Goal: Information Seeking & Learning: Find specific fact

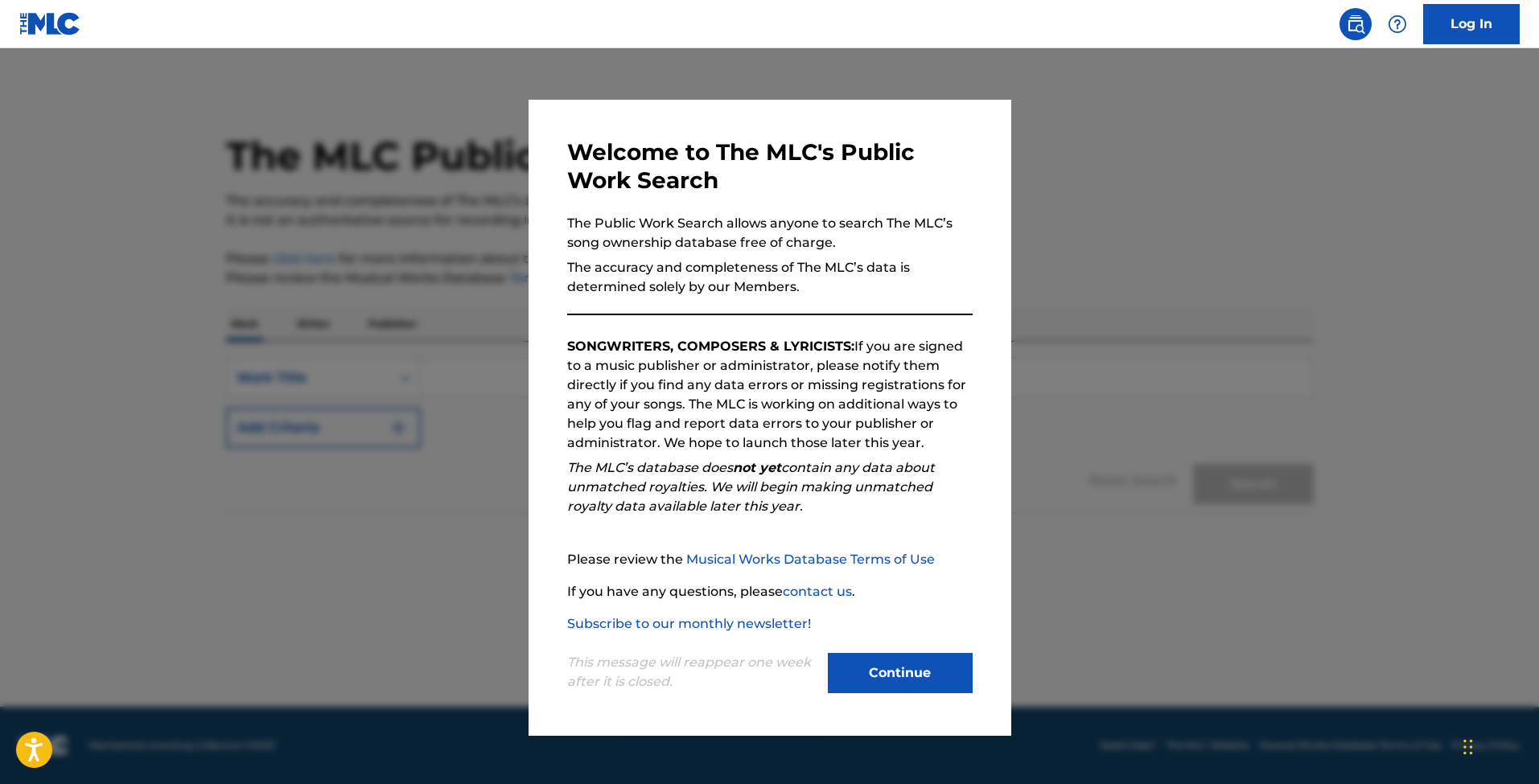
click at [922, 659] on button "Continue" at bounding box center [900, 673] width 145 height 40
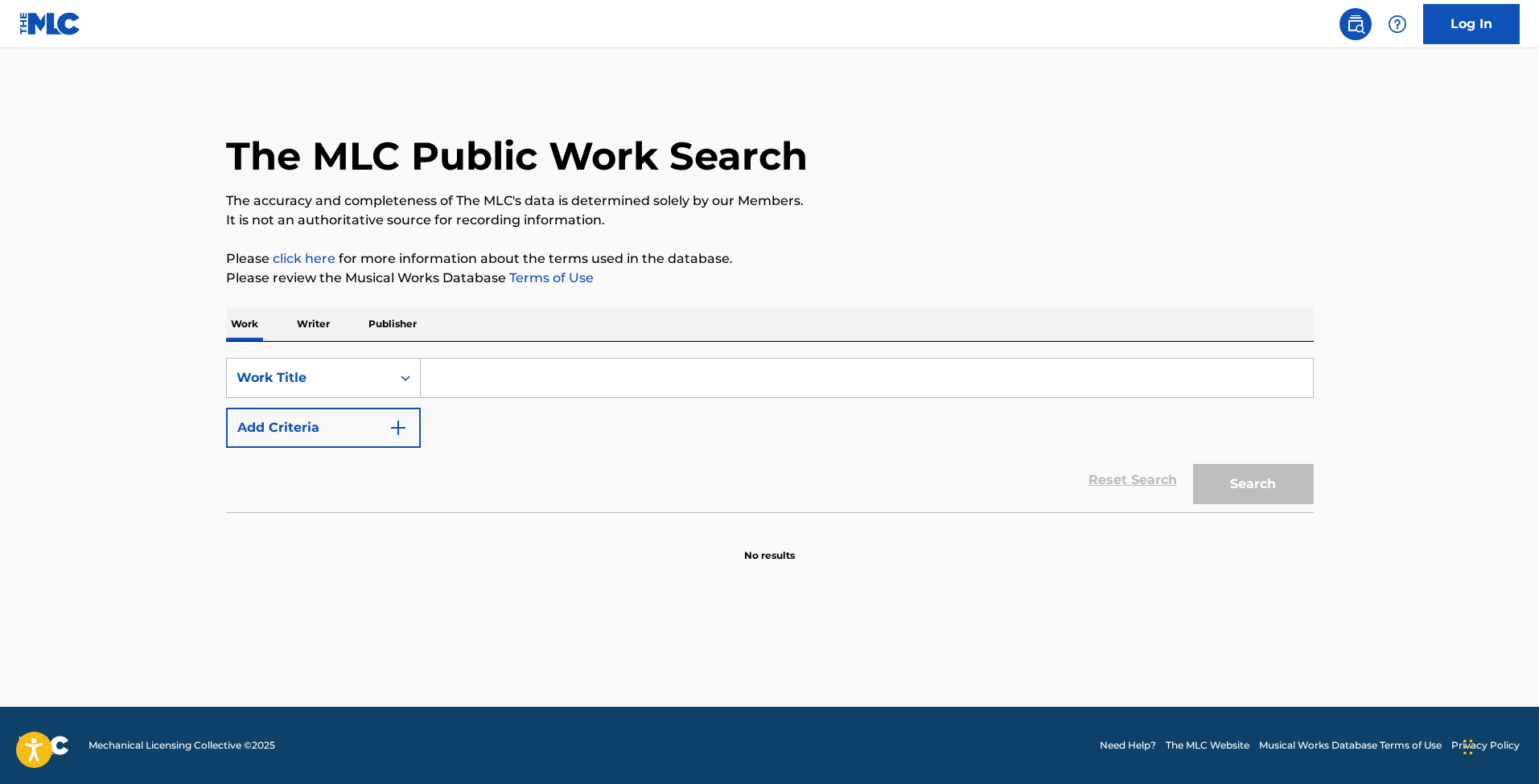
click at [318, 326] on p "Writer" at bounding box center [313, 324] width 43 height 34
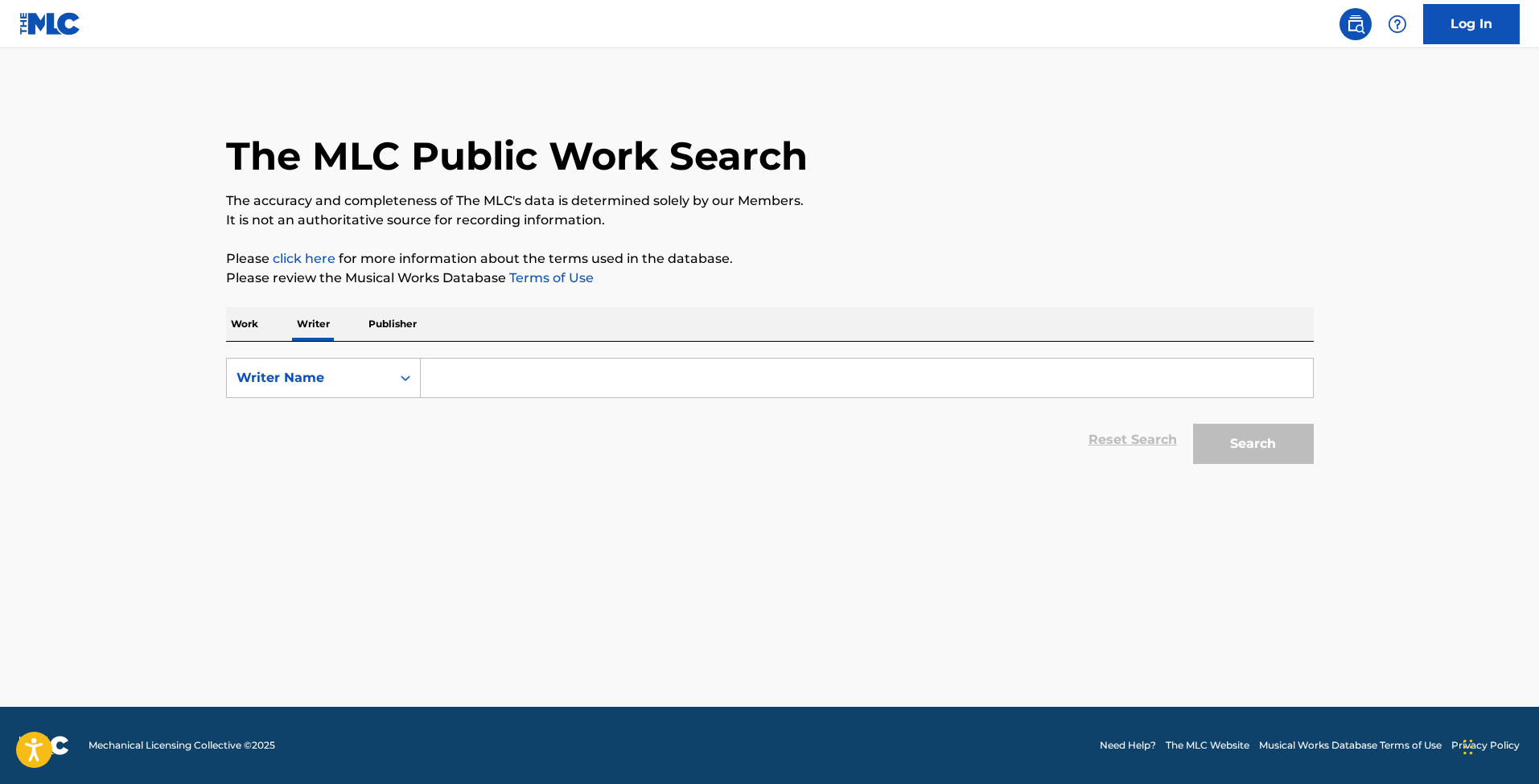
click at [242, 325] on p "Work" at bounding box center [245, 324] width 37 height 34
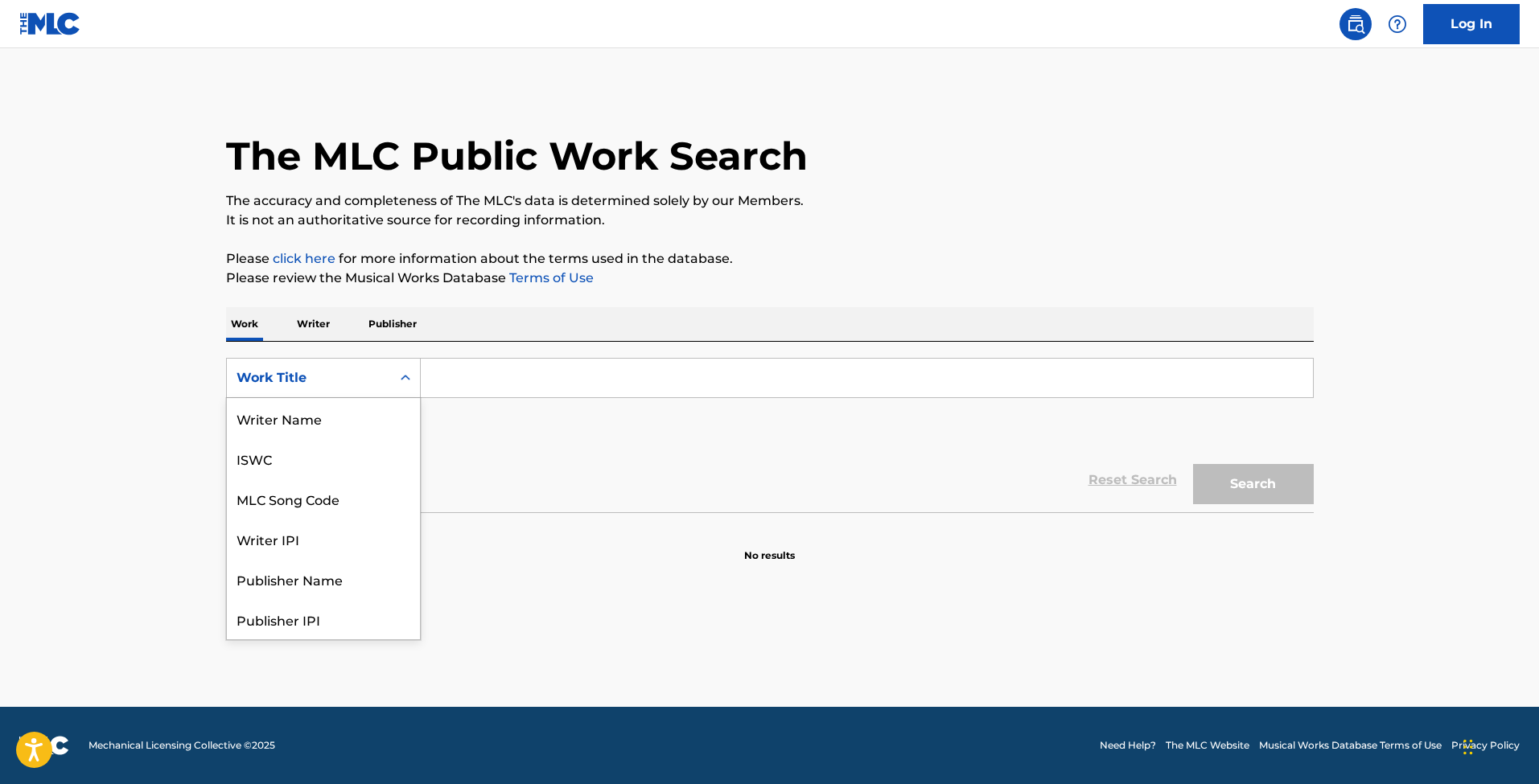
click at [325, 371] on div "Work Title" at bounding box center [309, 378] width 145 height 19
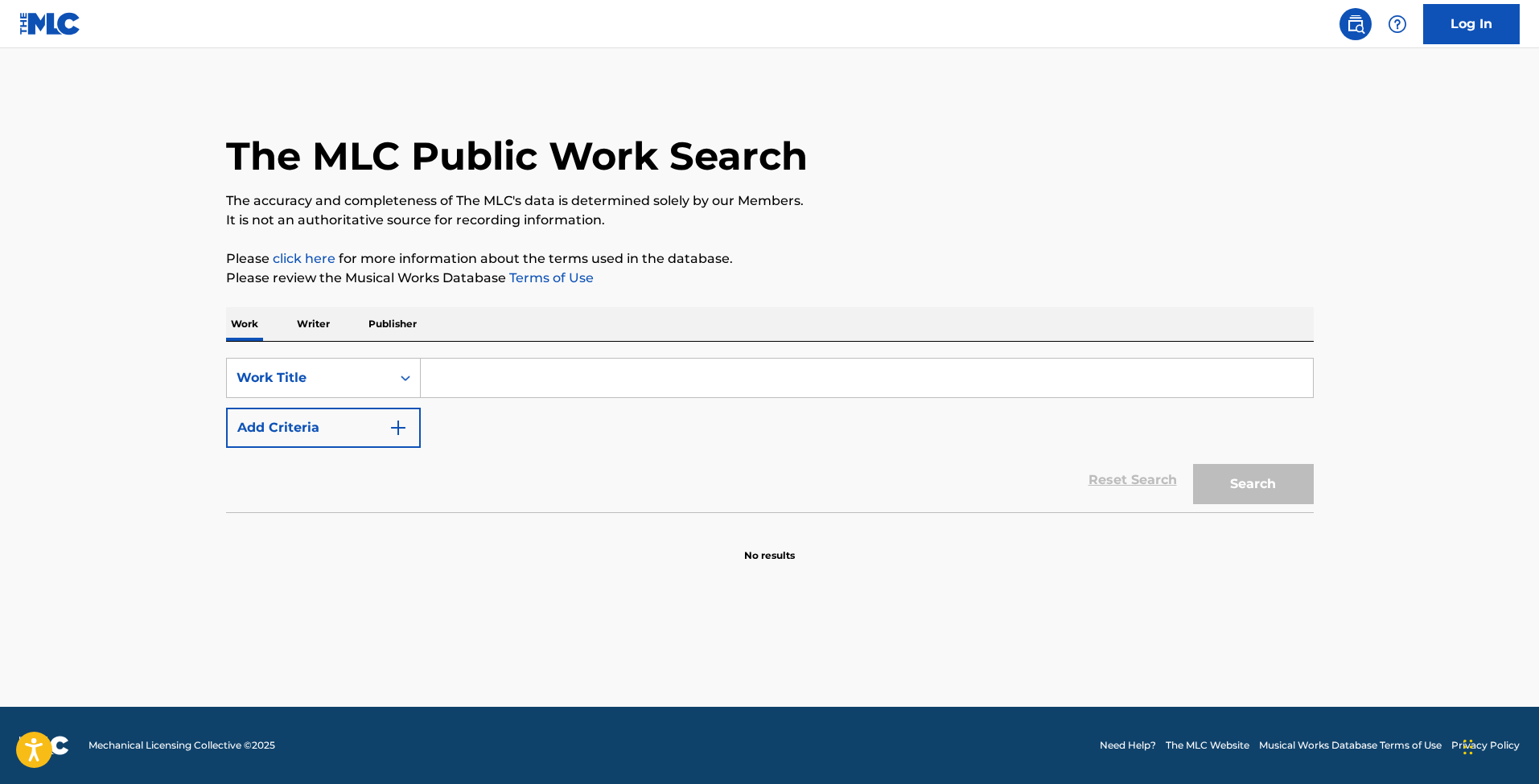
click at [490, 387] on input "Search Form" at bounding box center [867, 378] width 892 height 39
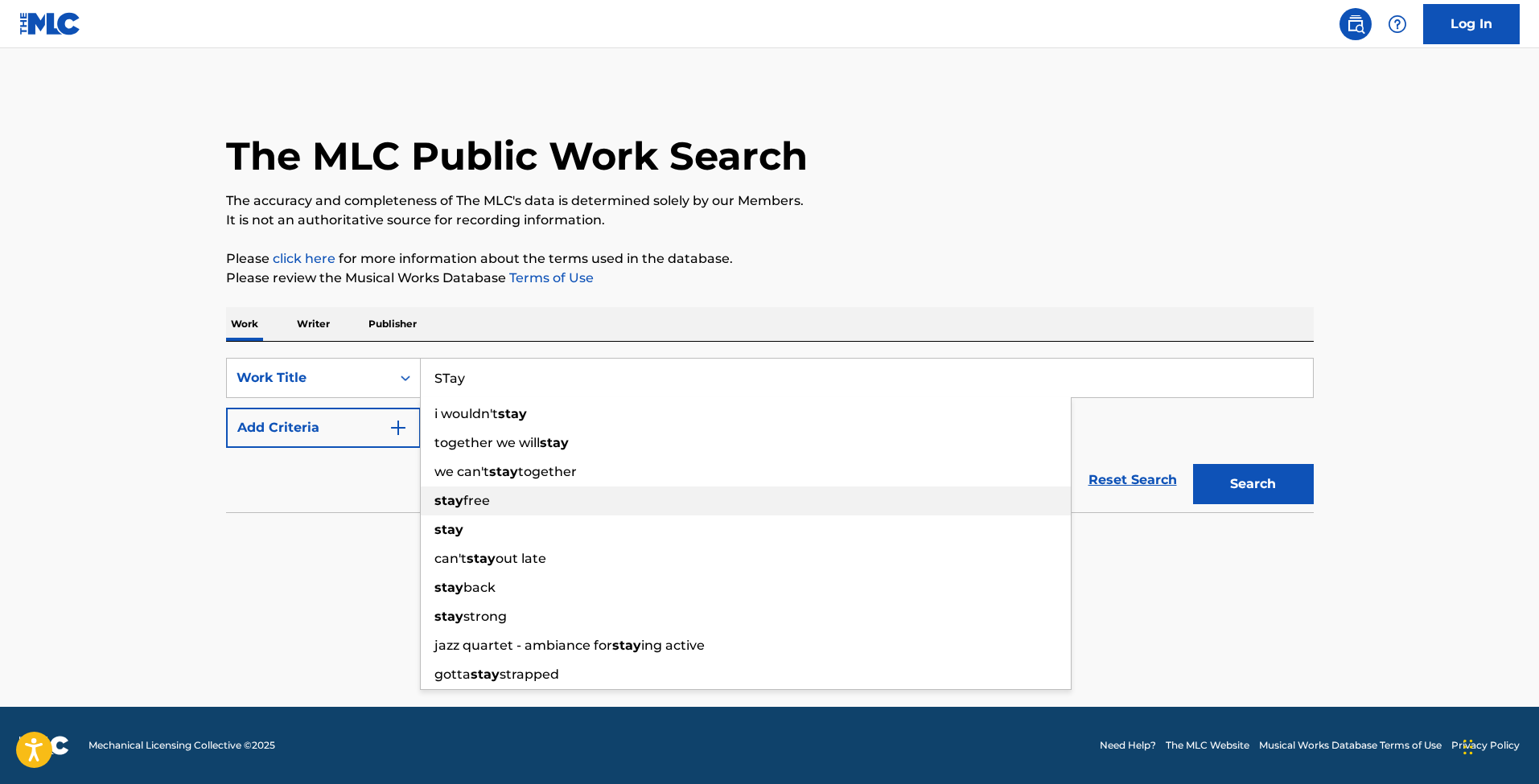
click at [438, 514] on div "stay free" at bounding box center [746, 501] width 650 height 29
type input "stay"
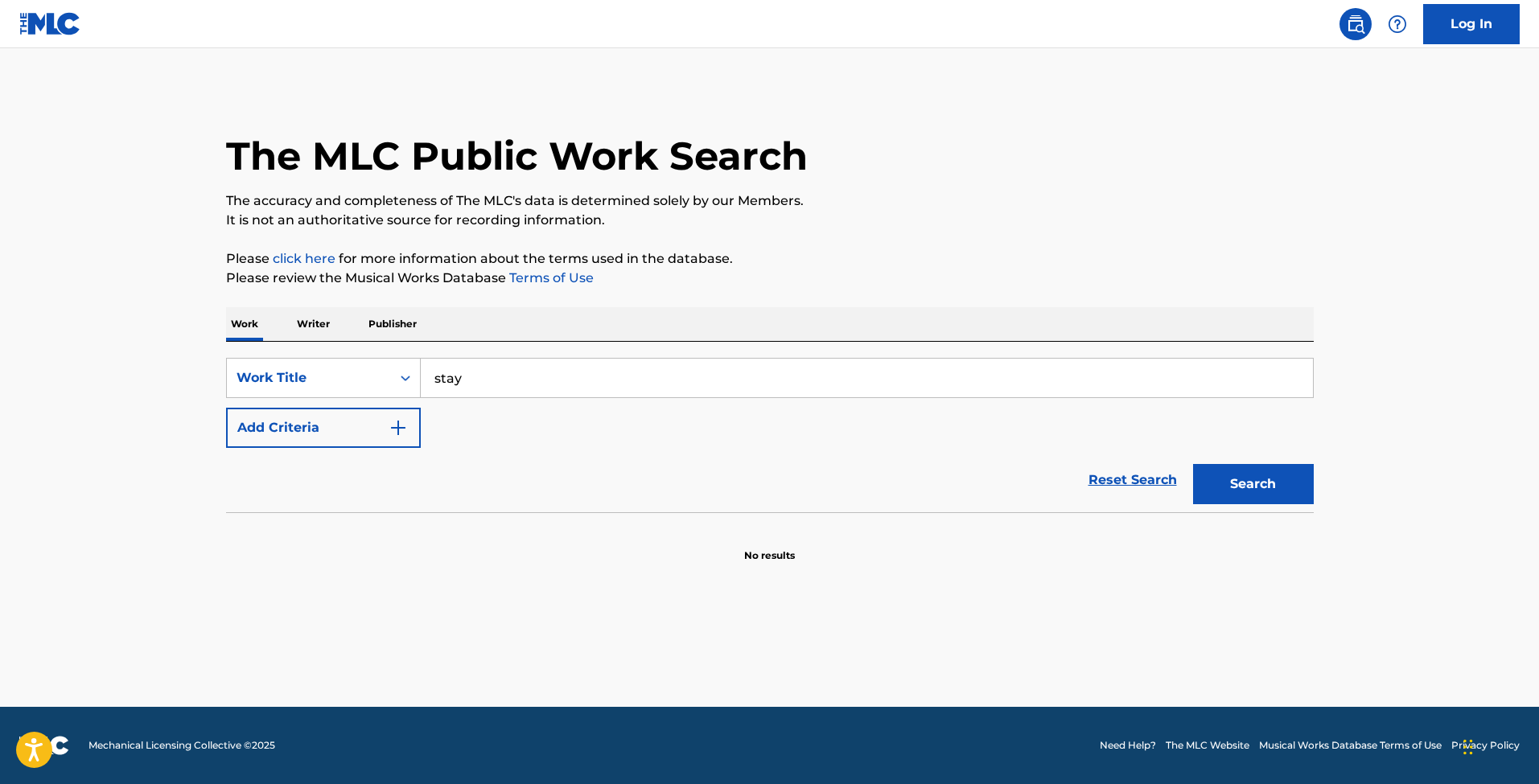
click at [372, 433] on button "Add Criteria" at bounding box center [323, 428] width 194 height 40
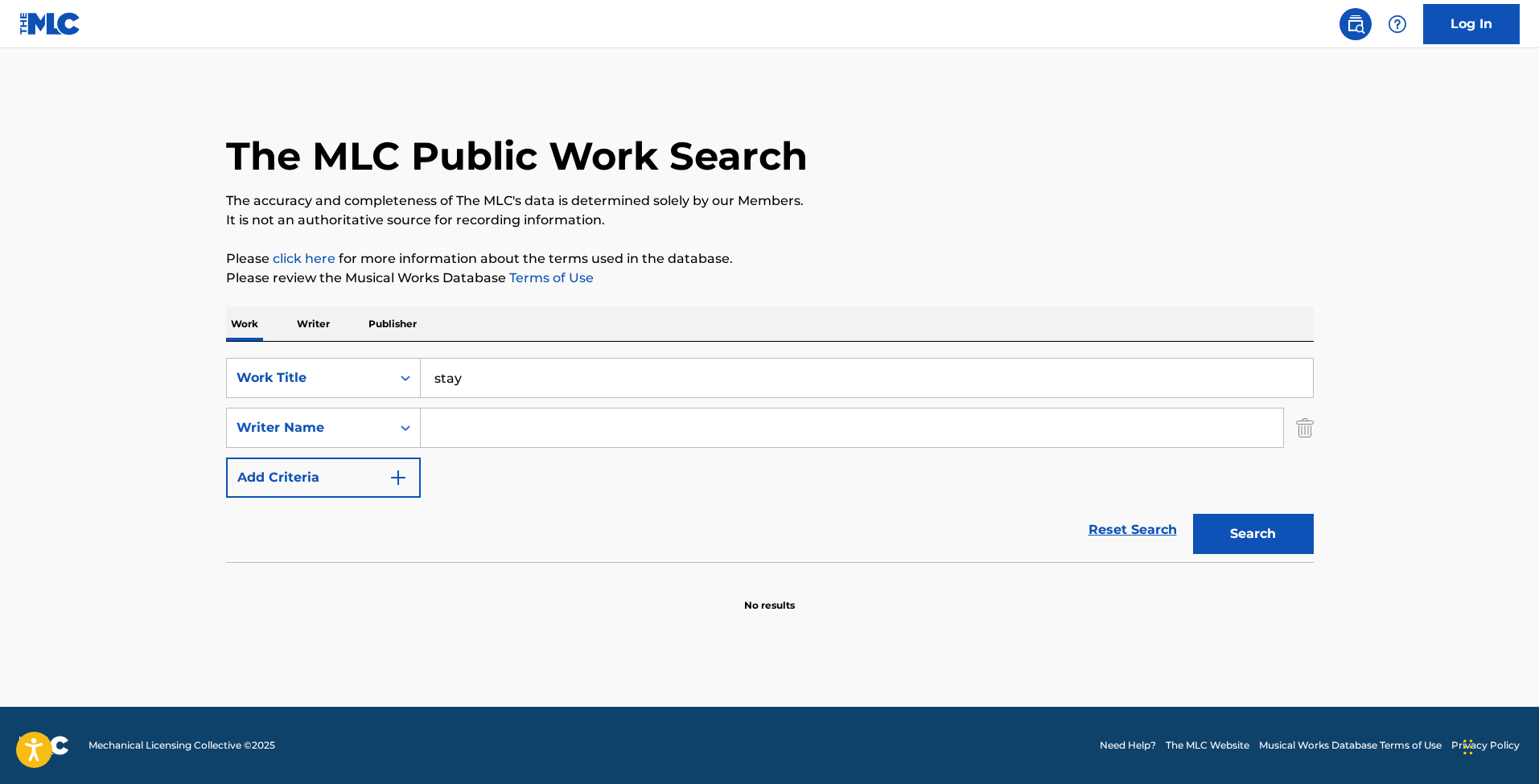
click at [454, 425] on input "Search Form" at bounding box center [852, 428] width 862 height 39
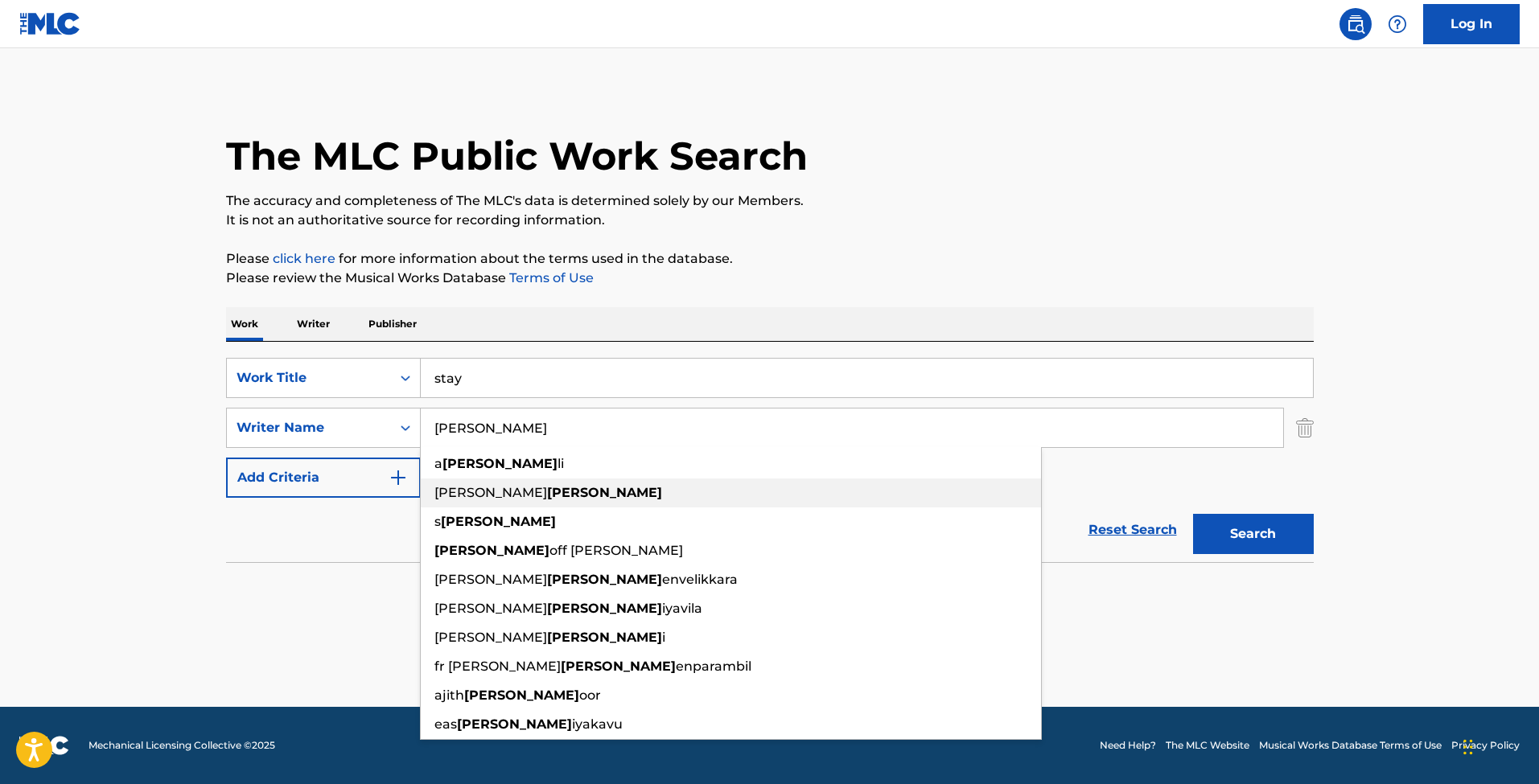
click at [471, 487] on span "[PERSON_NAME]" at bounding box center [491, 492] width 113 height 15
type input "[PERSON_NAME]"
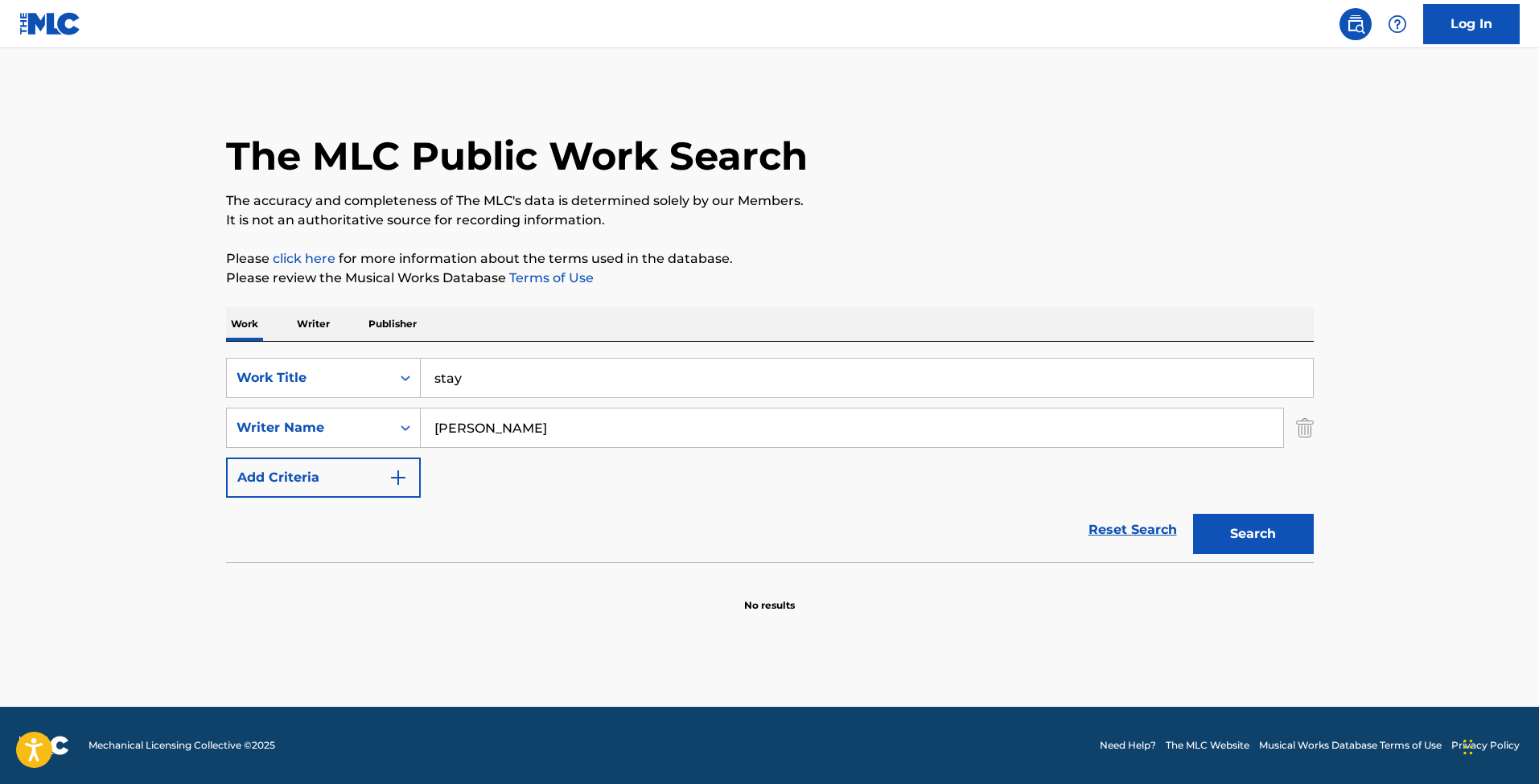
click at [1256, 546] on button "Search" at bounding box center [1253, 534] width 120 height 40
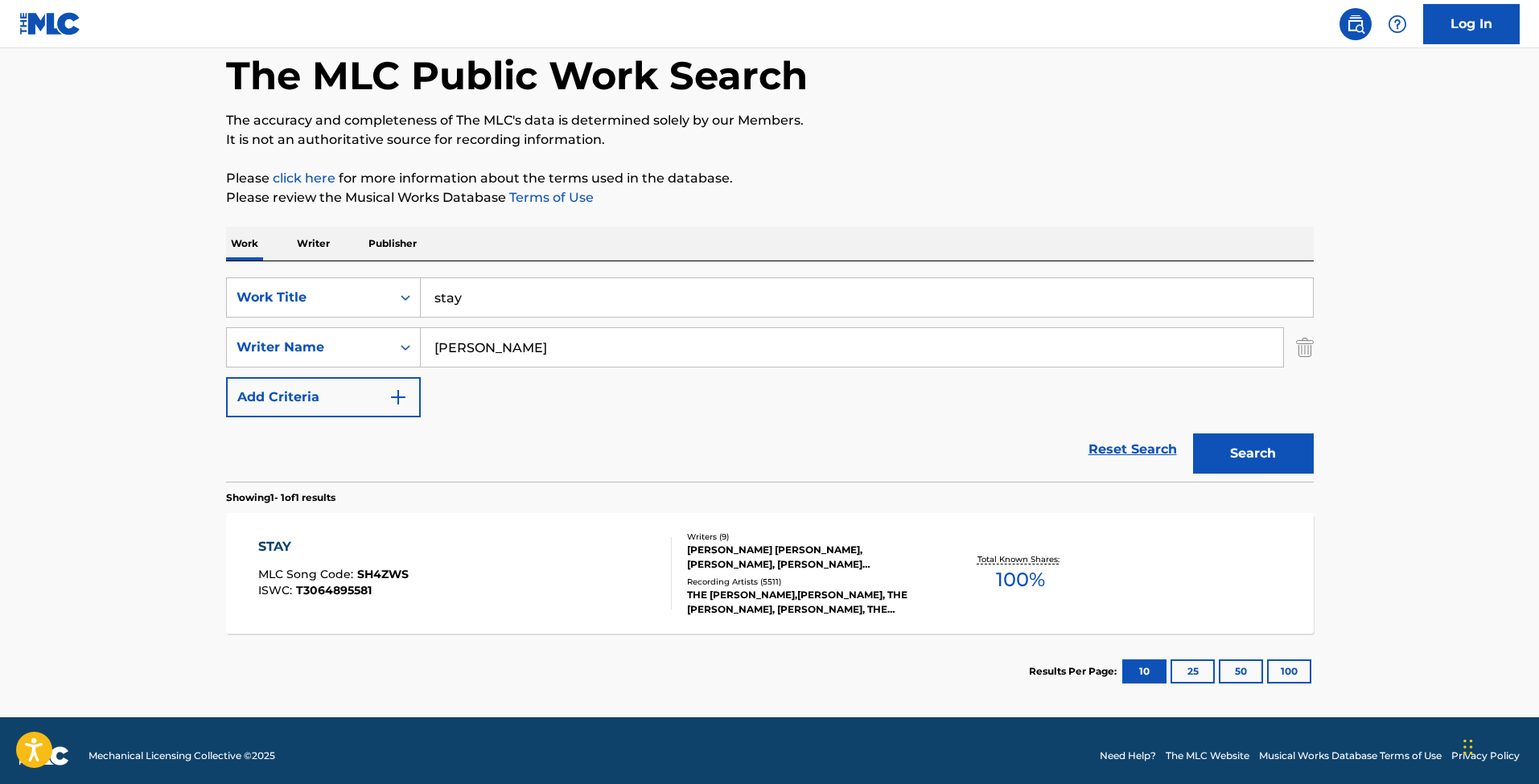
click at [454, 532] on div "STAY MLC Song Code : SH4ZWS ISWC : T3064895581 Writers ( 9 ) [PERSON_NAME] [PER…" at bounding box center [770, 573] width 1088 height 120
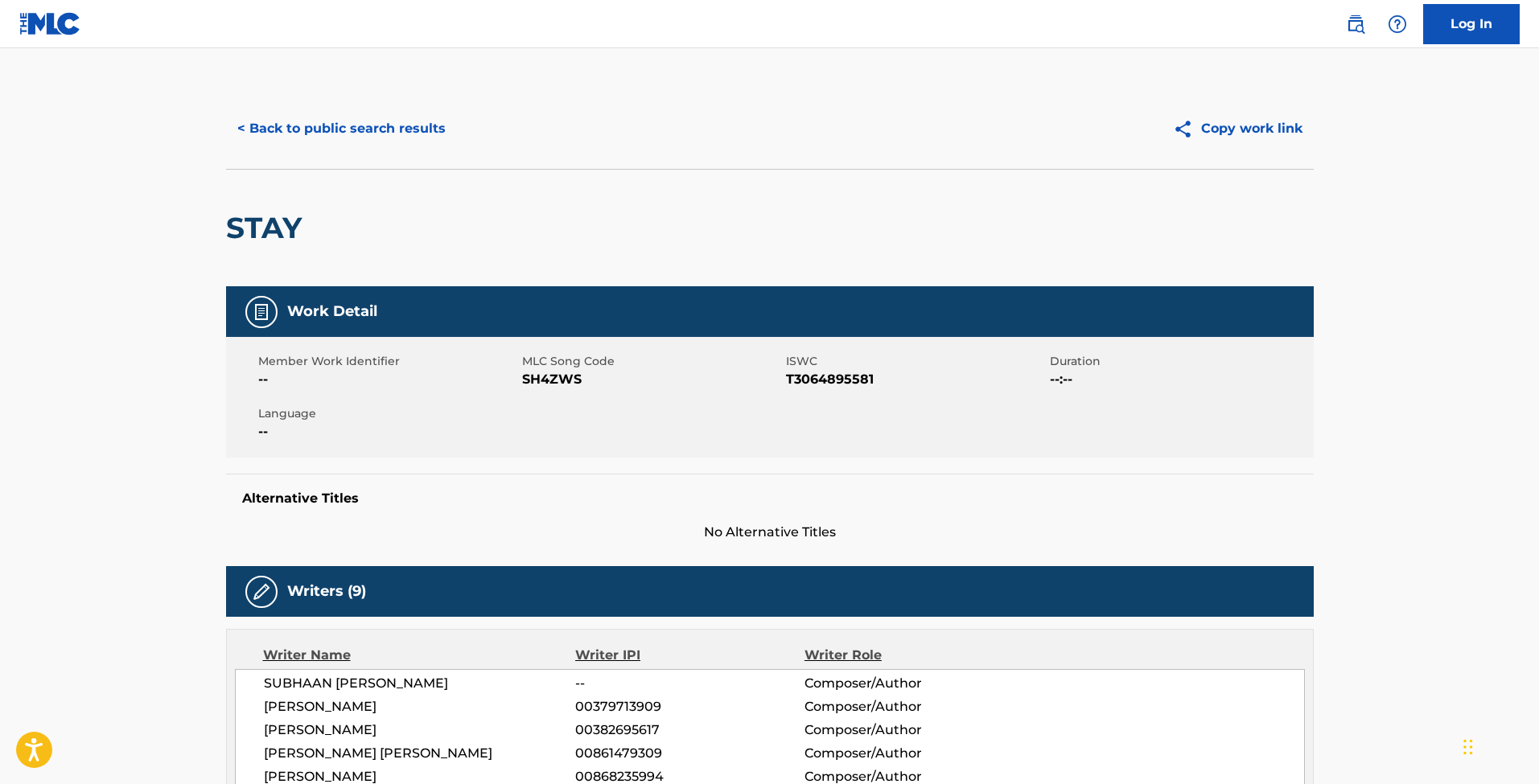
click at [328, 126] on button "< Back to public search results" at bounding box center [342, 129] width 231 height 40
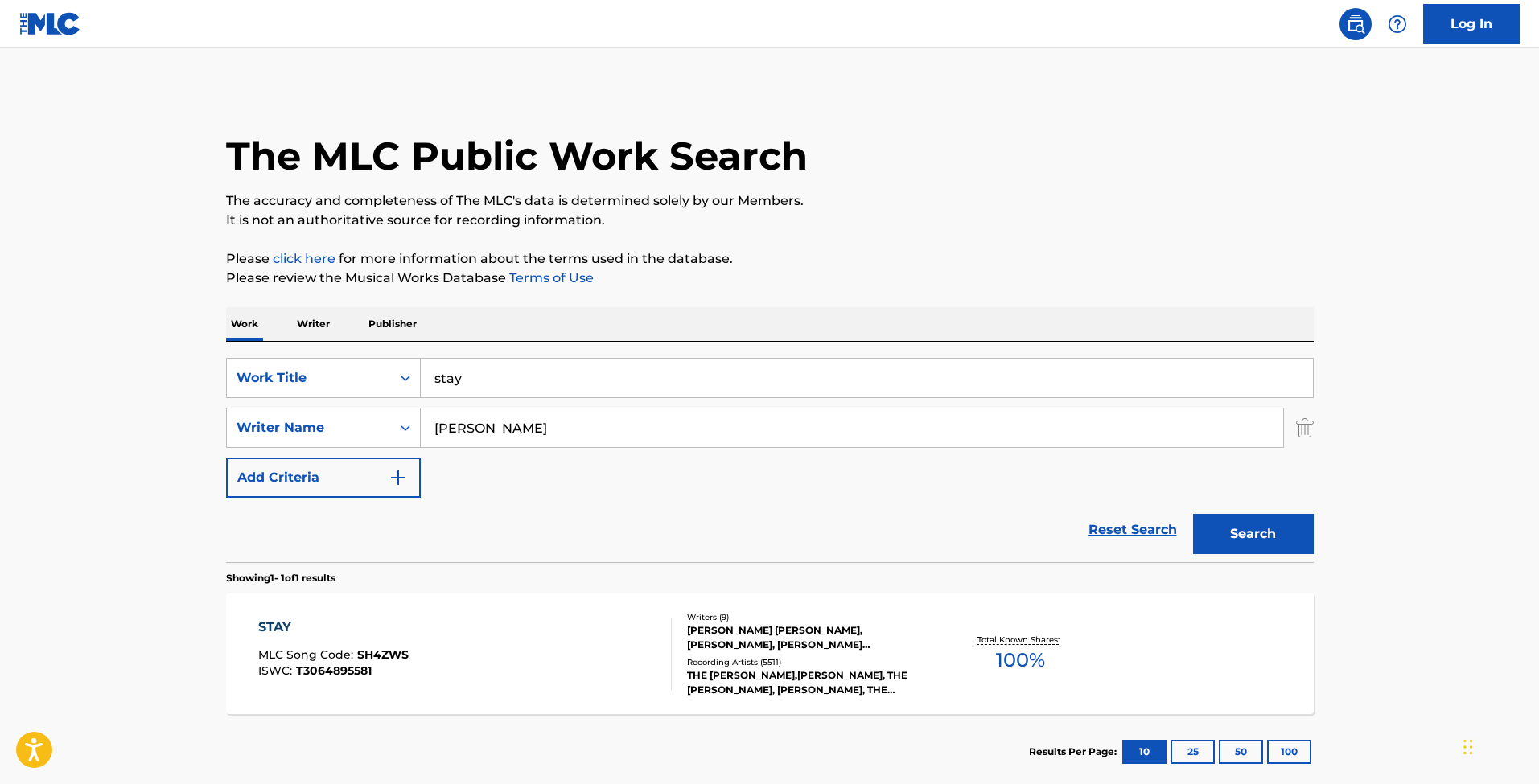
click at [317, 258] on link "click here" at bounding box center [304, 258] width 63 height 15
click at [561, 283] on link "Terms of Use" at bounding box center [549, 278] width 88 height 15
click at [1355, 22] on img at bounding box center [1355, 24] width 19 height 19
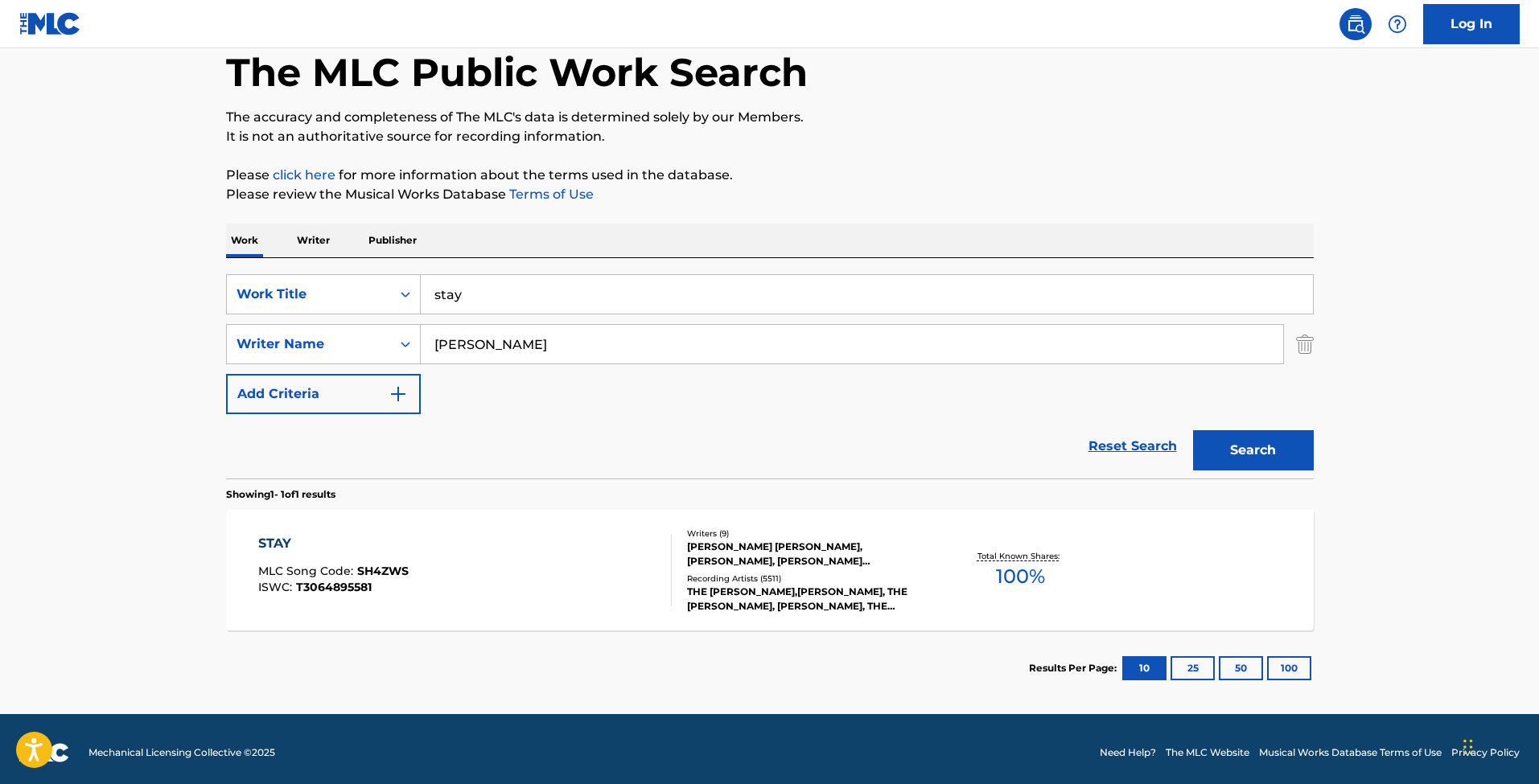
scroll to position [91, 0]
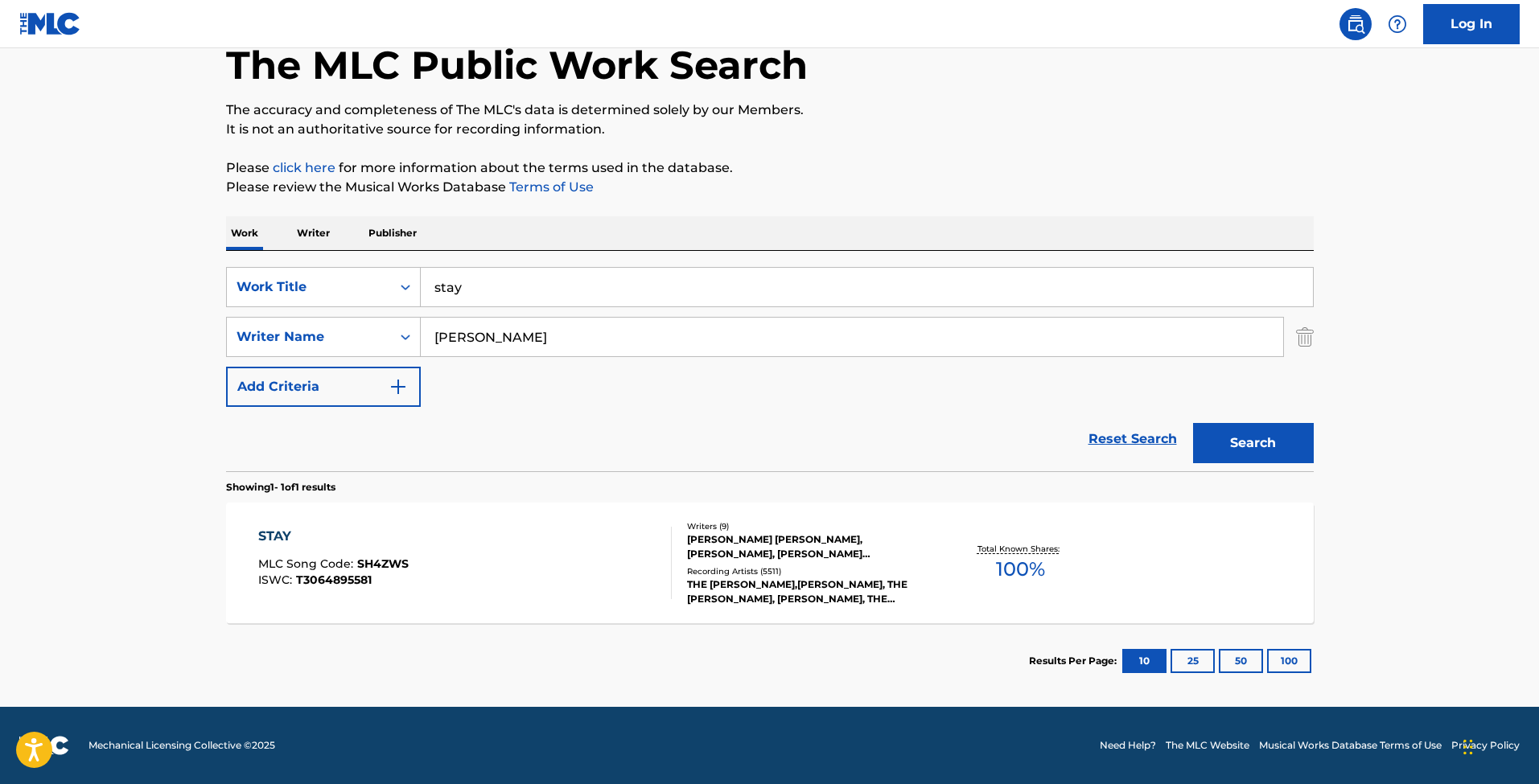
click at [684, 294] on input "stay" at bounding box center [867, 287] width 892 height 39
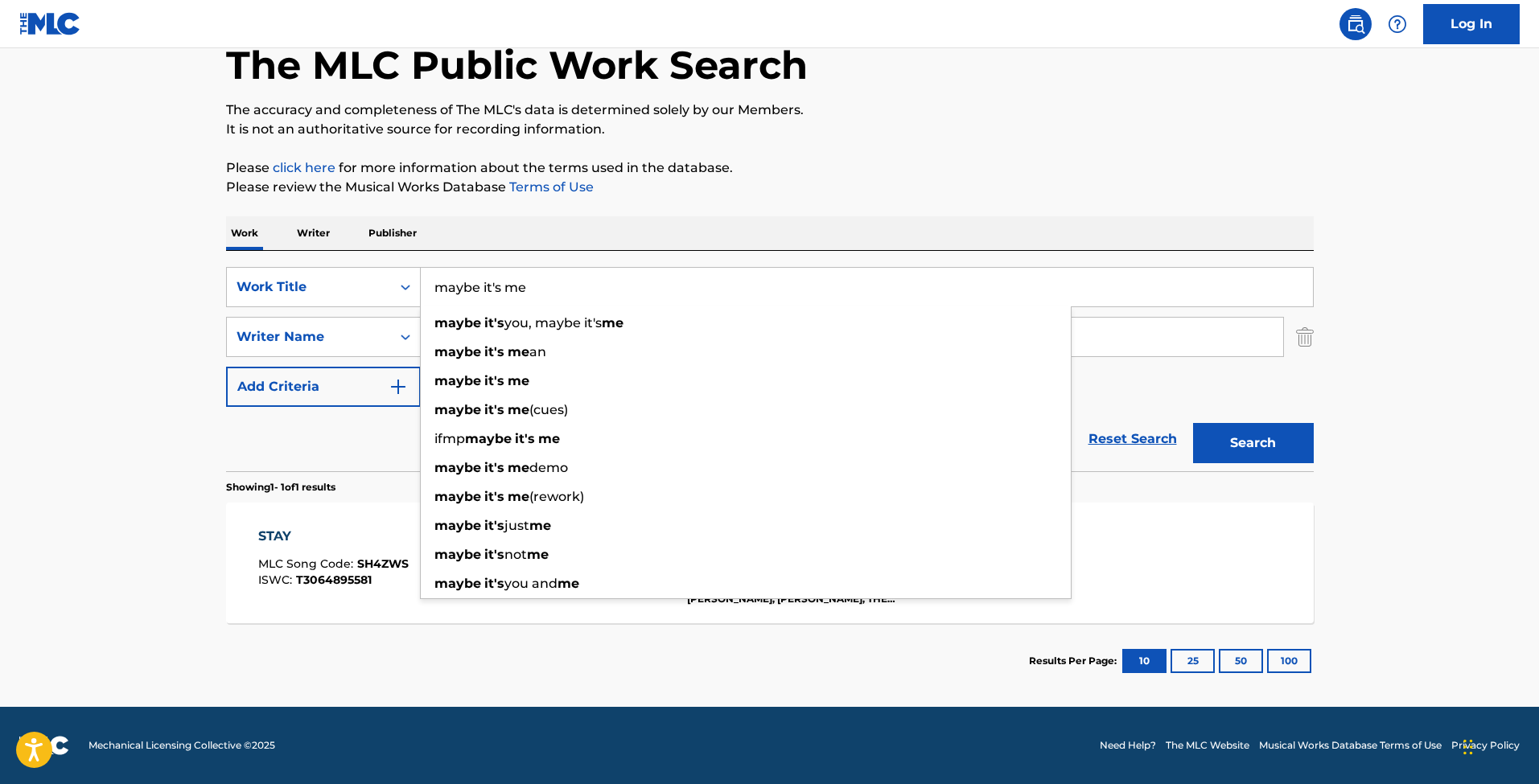
type input "maybe it's me"
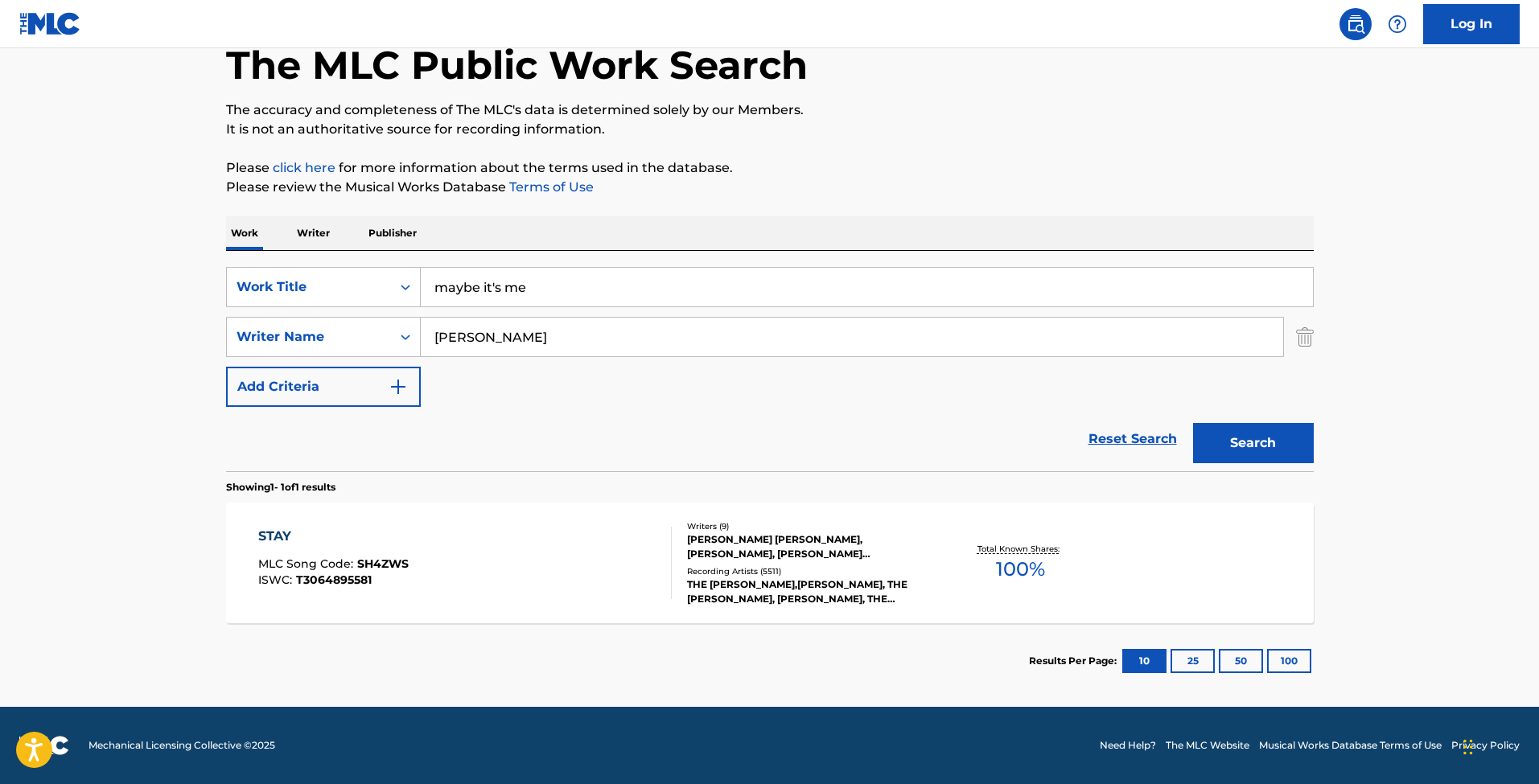
click at [641, 339] on input "[PERSON_NAME]" at bounding box center [852, 337] width 862 height 39
click at [641, 340] on input "[PERSON_NAME]" at bounding box center [852, 337] width 862 height 39
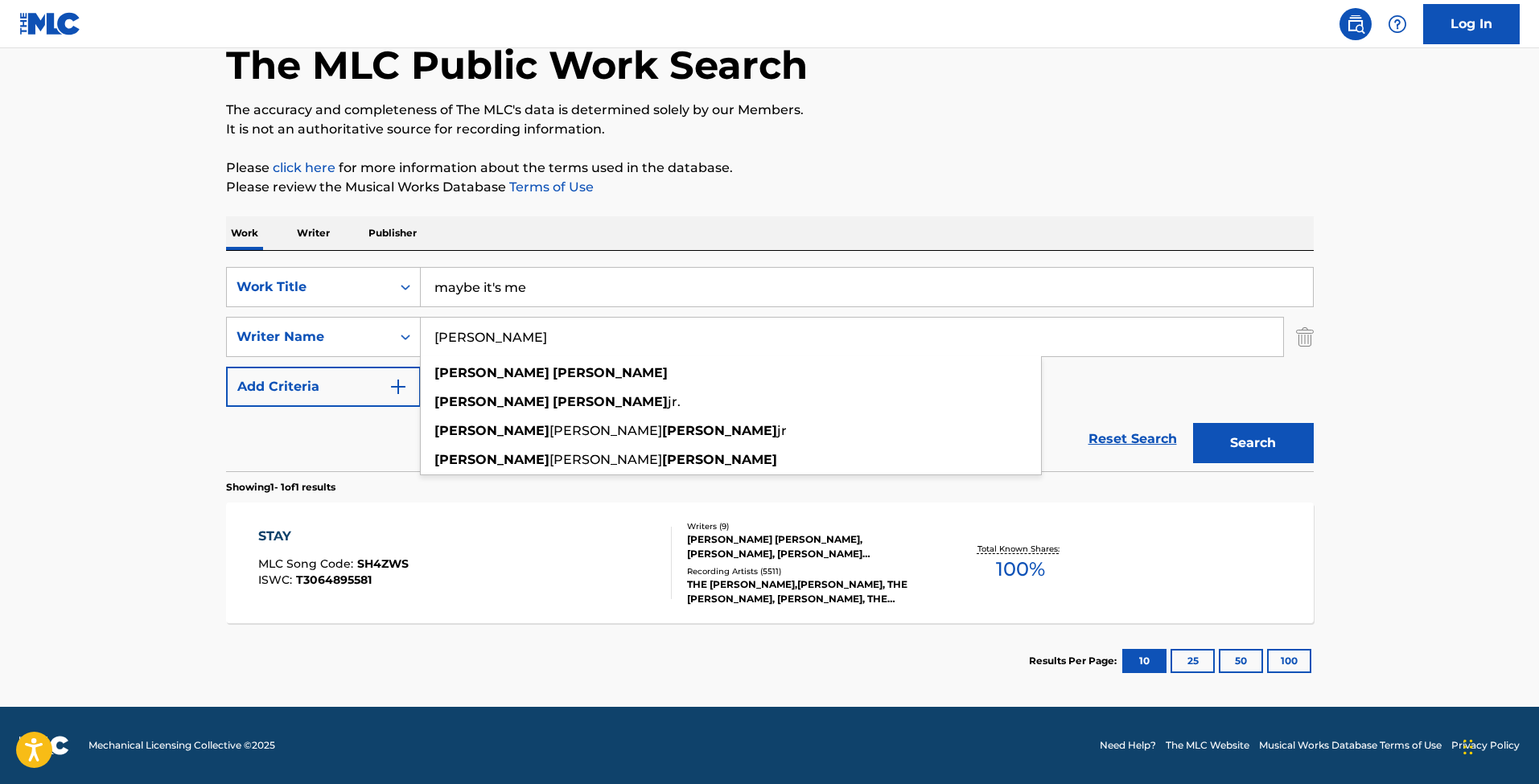
click at [641, 340] on input "[PERSON_NAME]" at bounding box center [852, 337] width 862 height 39
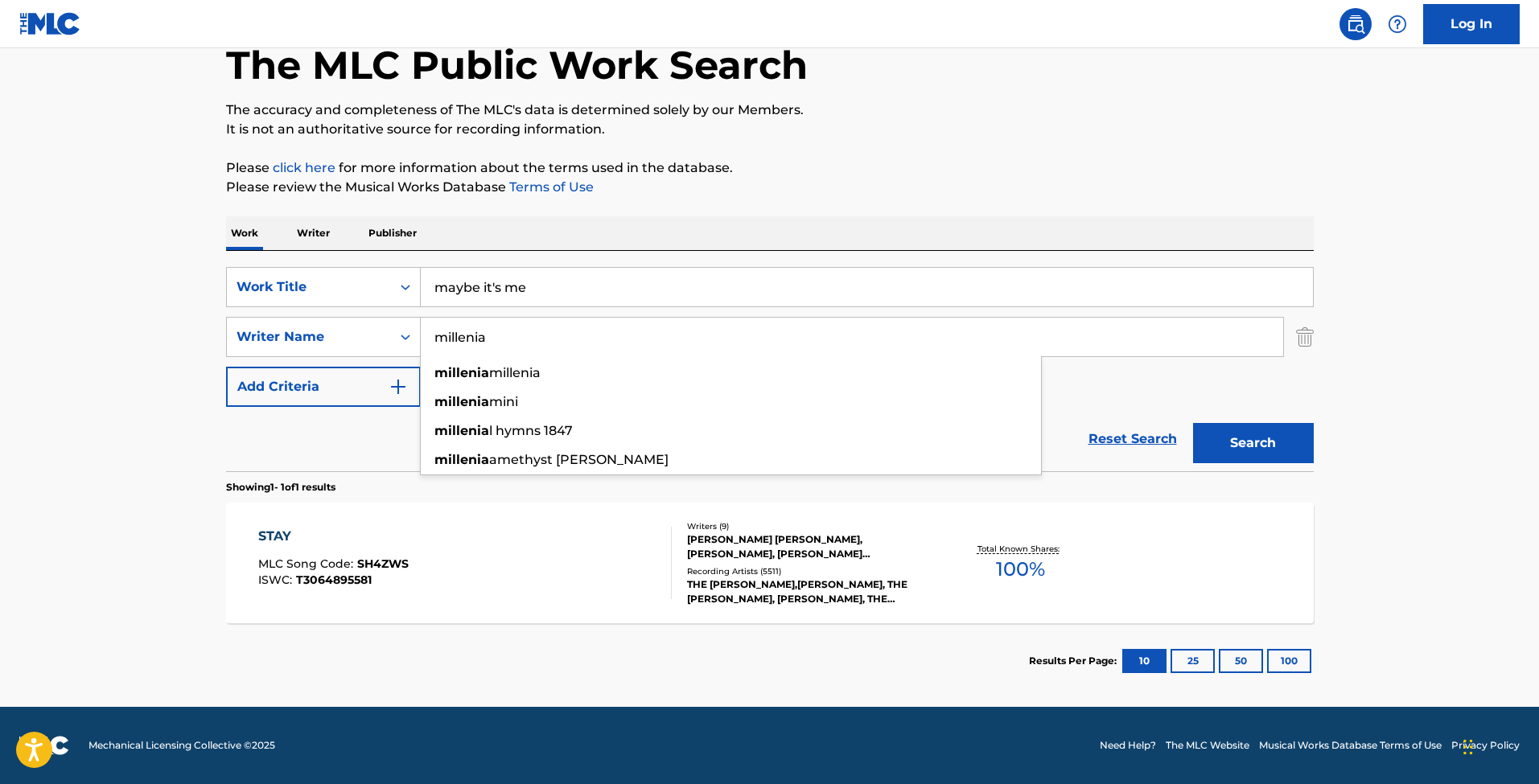
click at [1213, 431] on button "Search" at bounding box center [1253, 443] width 120 height 40
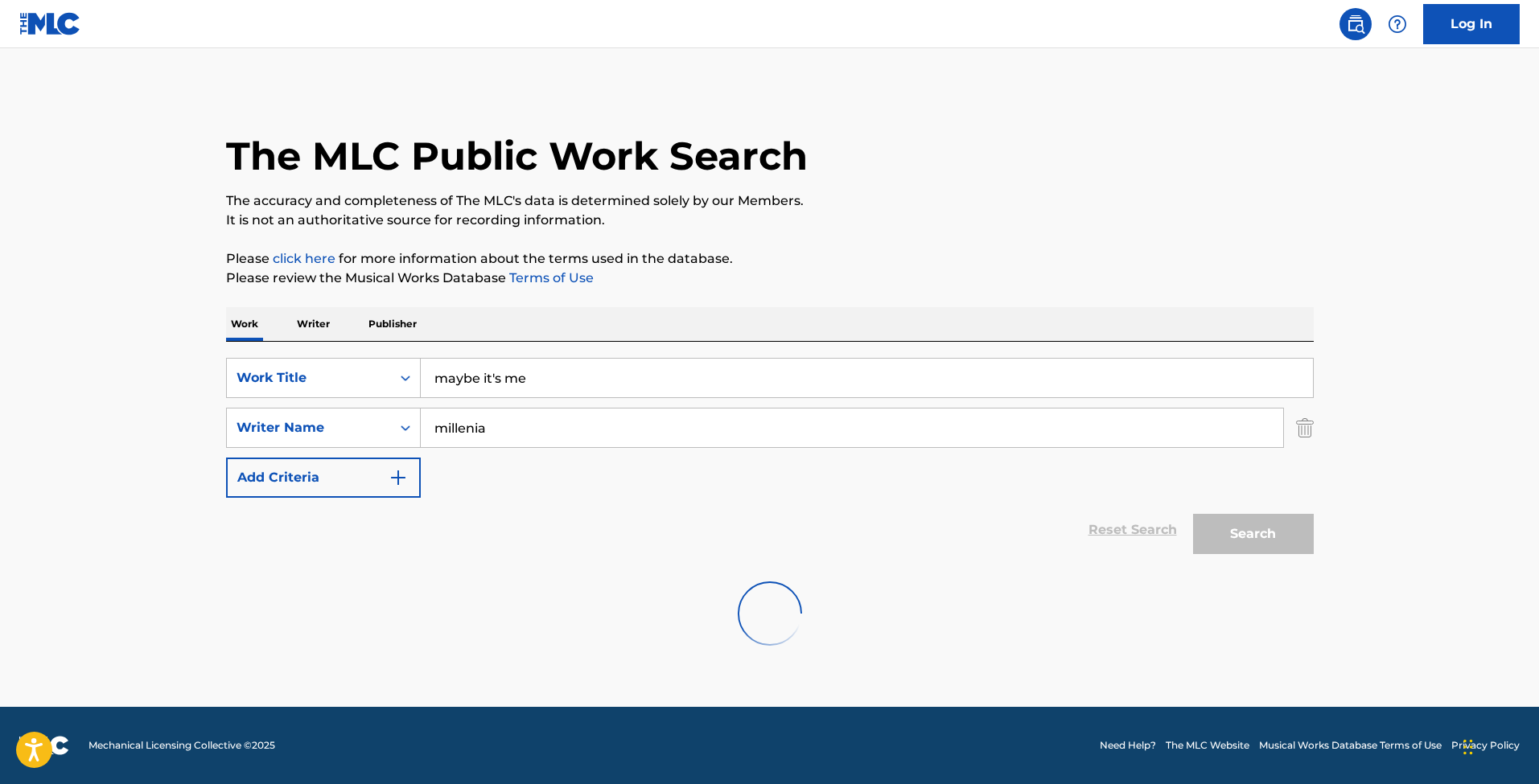
scroll to position [0, 0]
click at [615, 422] on input "millenia" at bounding box center [852, 428] width 862 height 39
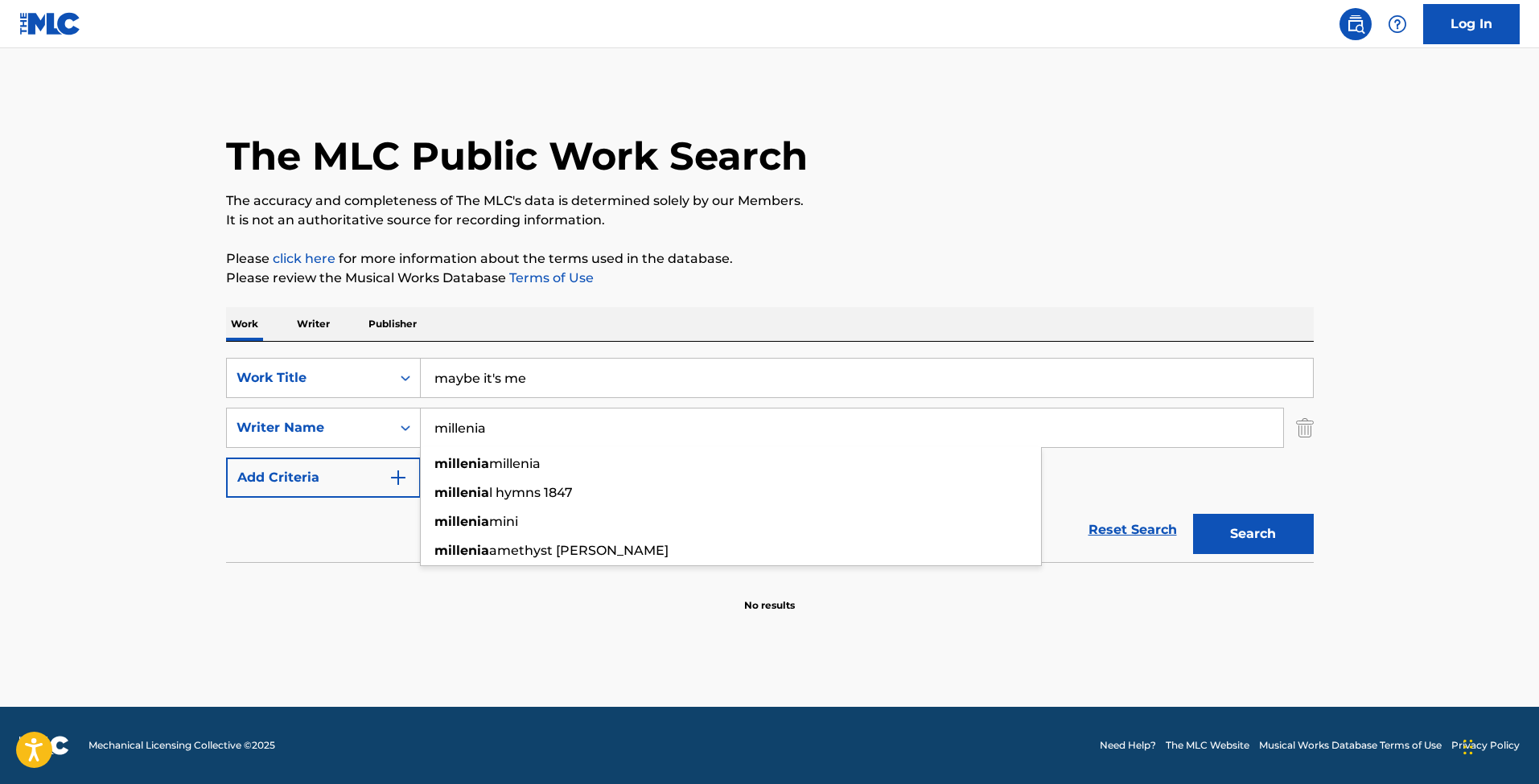
click at [464, 428] on input "millenia" at bounding box center [852, 428] width 862 height 39
click at [1272, 555] on div "Search" at bounding box center [1249, 530] width 129 height 64
click at [1267, 542] on button "Search" at bounding box center [1253, 534] width 120 height 40
click at [473, 429] on input "milennia" at bounding box center [852, 428] width 862 height 39
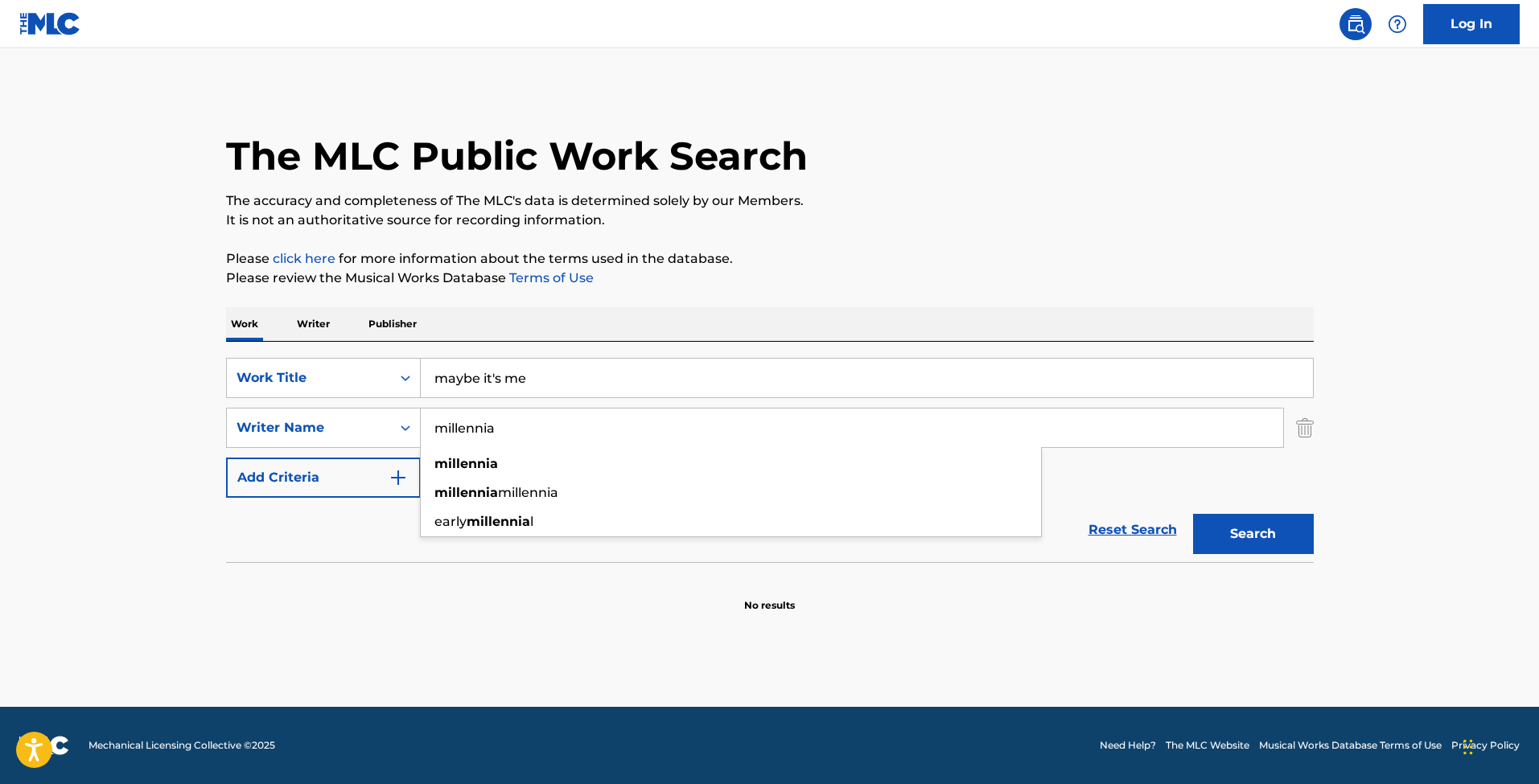
type input "millennia"
click at [1253, 534] on button "Search" at bounding box center [1253, 534] width 120 height 40
click at [614, 419] on input "millennia" at bounding box center [852, 428] width 862 height 39
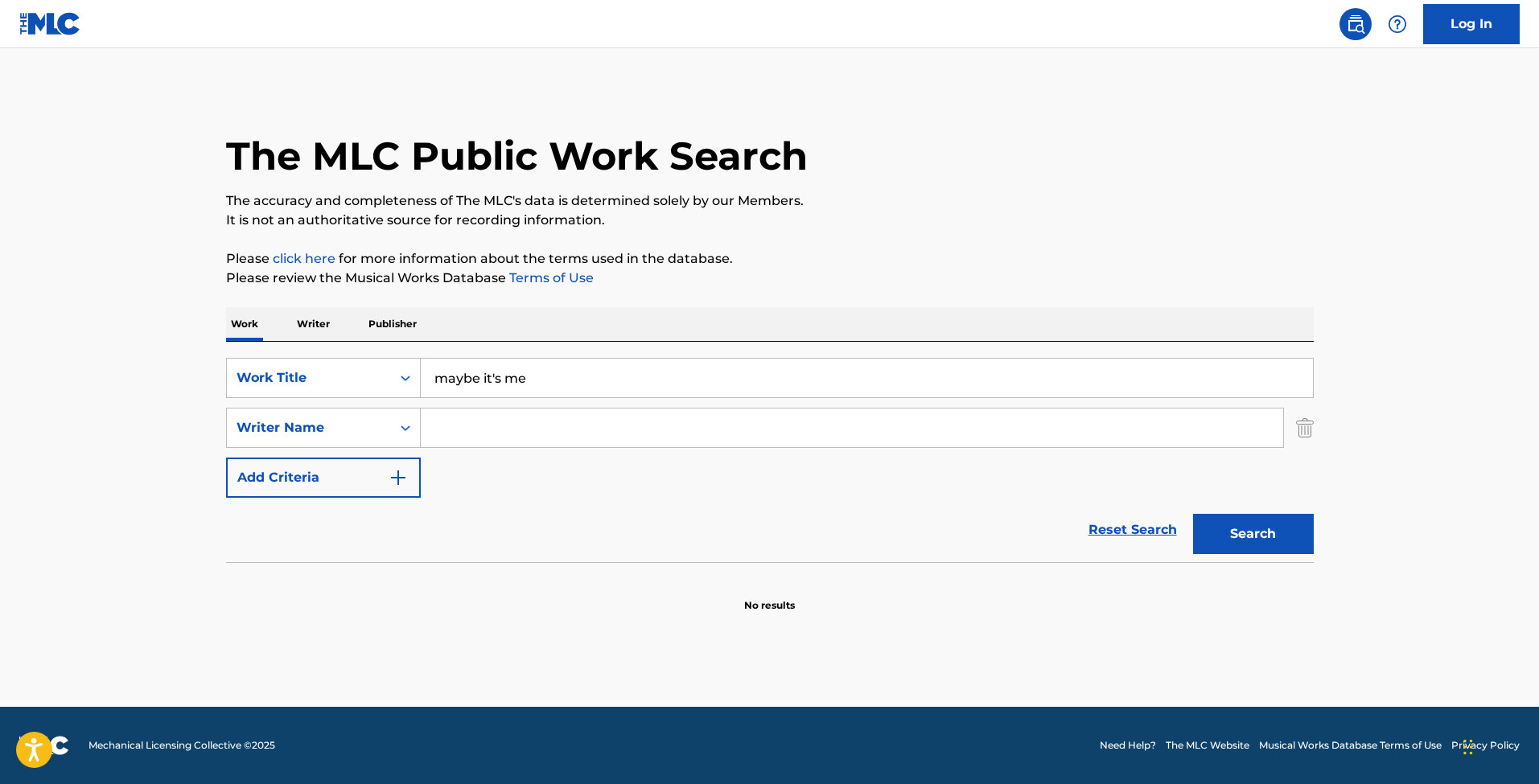
click at [579, 382] on input "maybe it's me" at bounding box center [867, 378] width 892 height 39
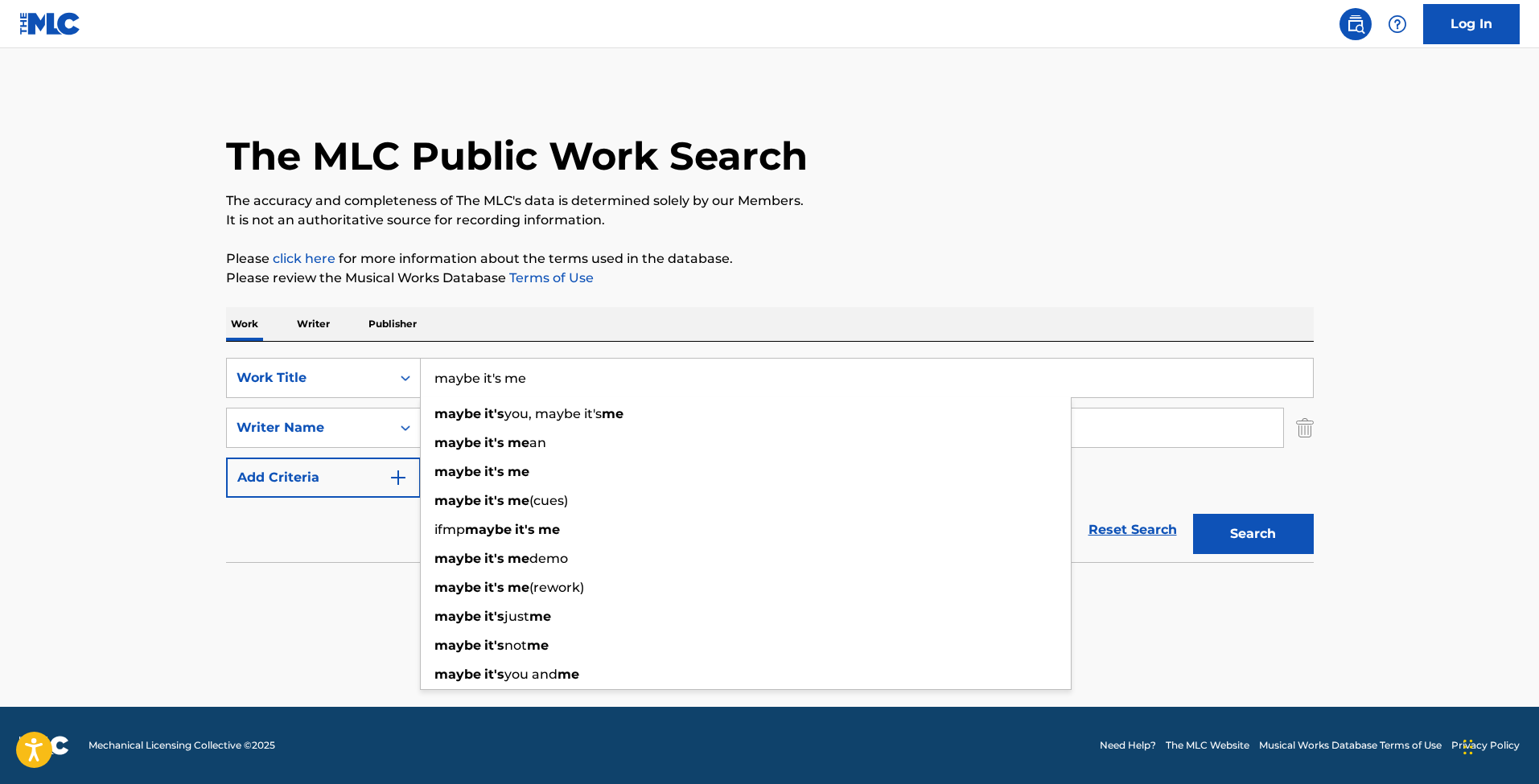
click at [579, 382] on input "maybe it's me" at bounding box center [867, 378] width 892 height 39
click at [1249, 538] on button "Search" at bounding box center [1253, 534] width 120 height 40
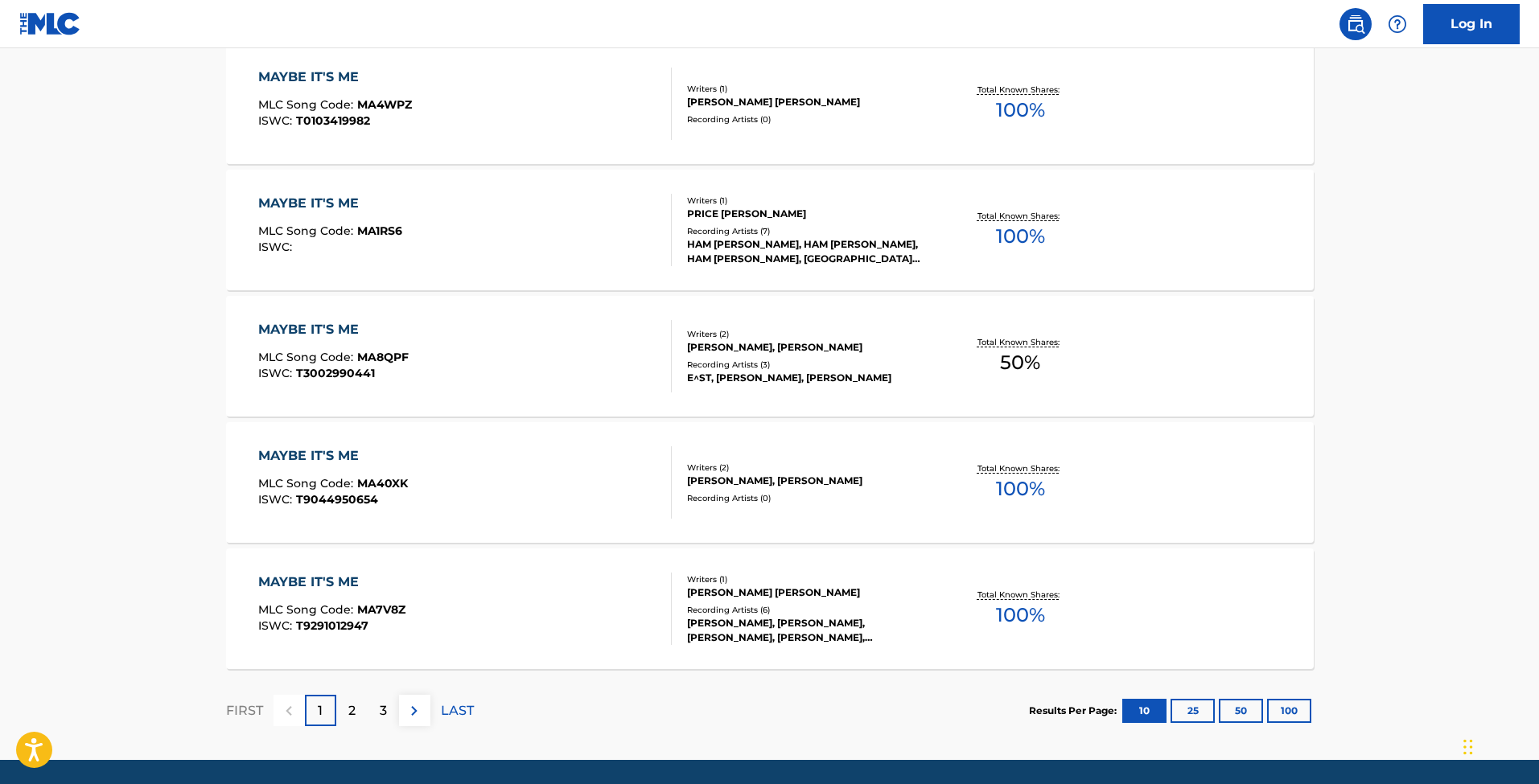
scroll to position [1234, 0]
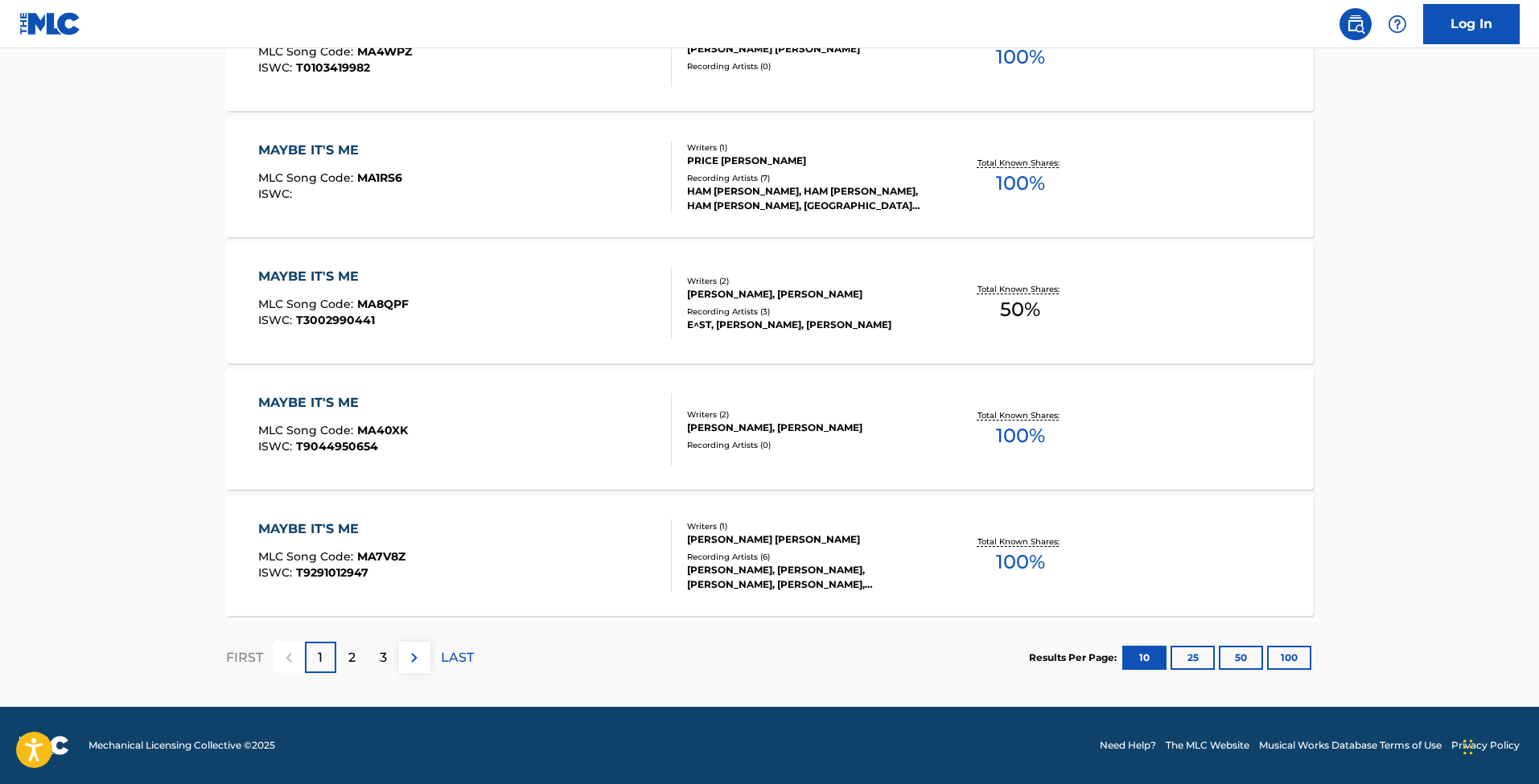
click at [1289, 652] on button "100" at bounding box center [1289, 658] width 45 height 24
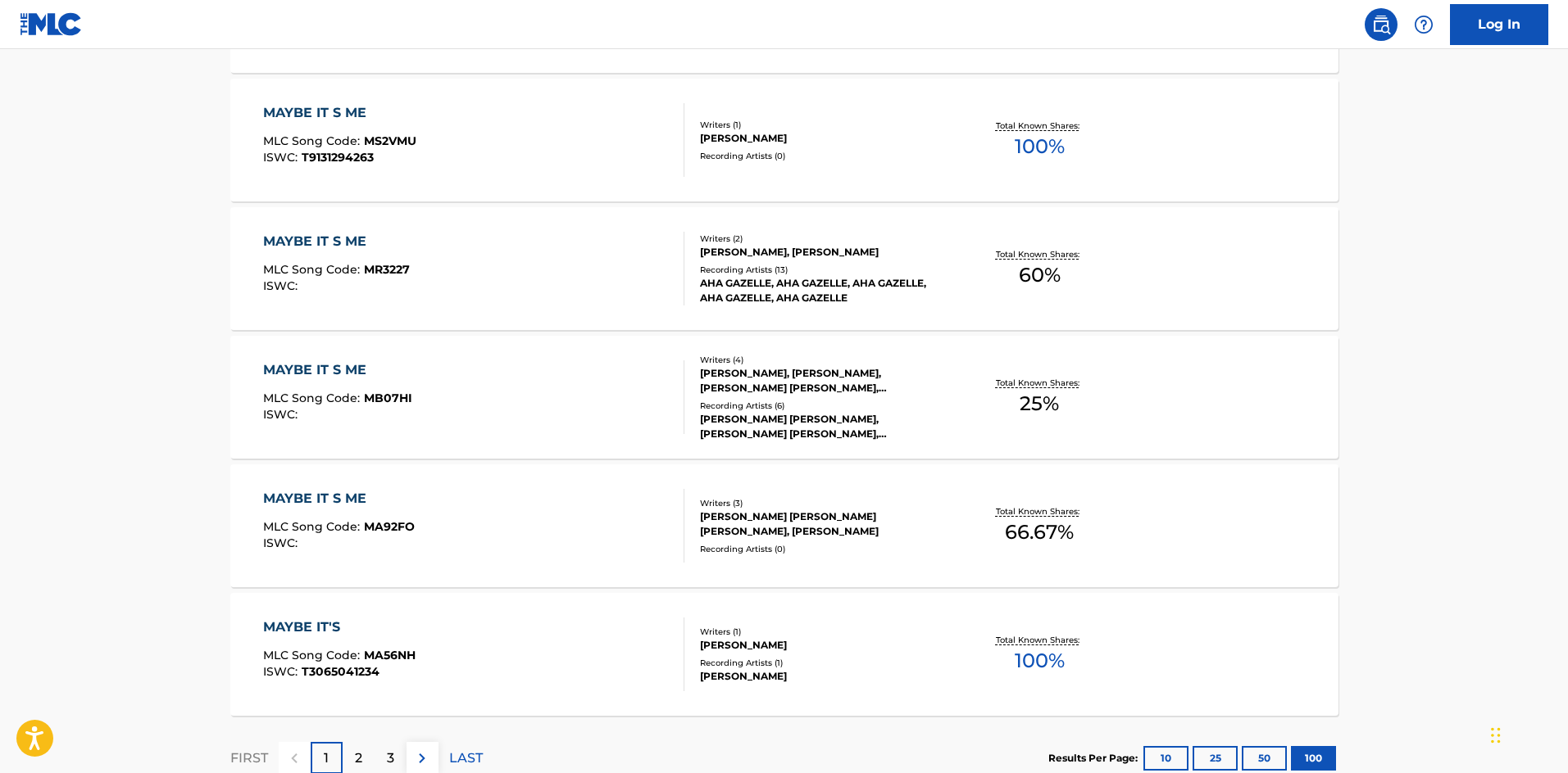
scroll to position [14, 0]
click at [358, 761] on p "2" at bounding box center [358, 758] width 8 height 20
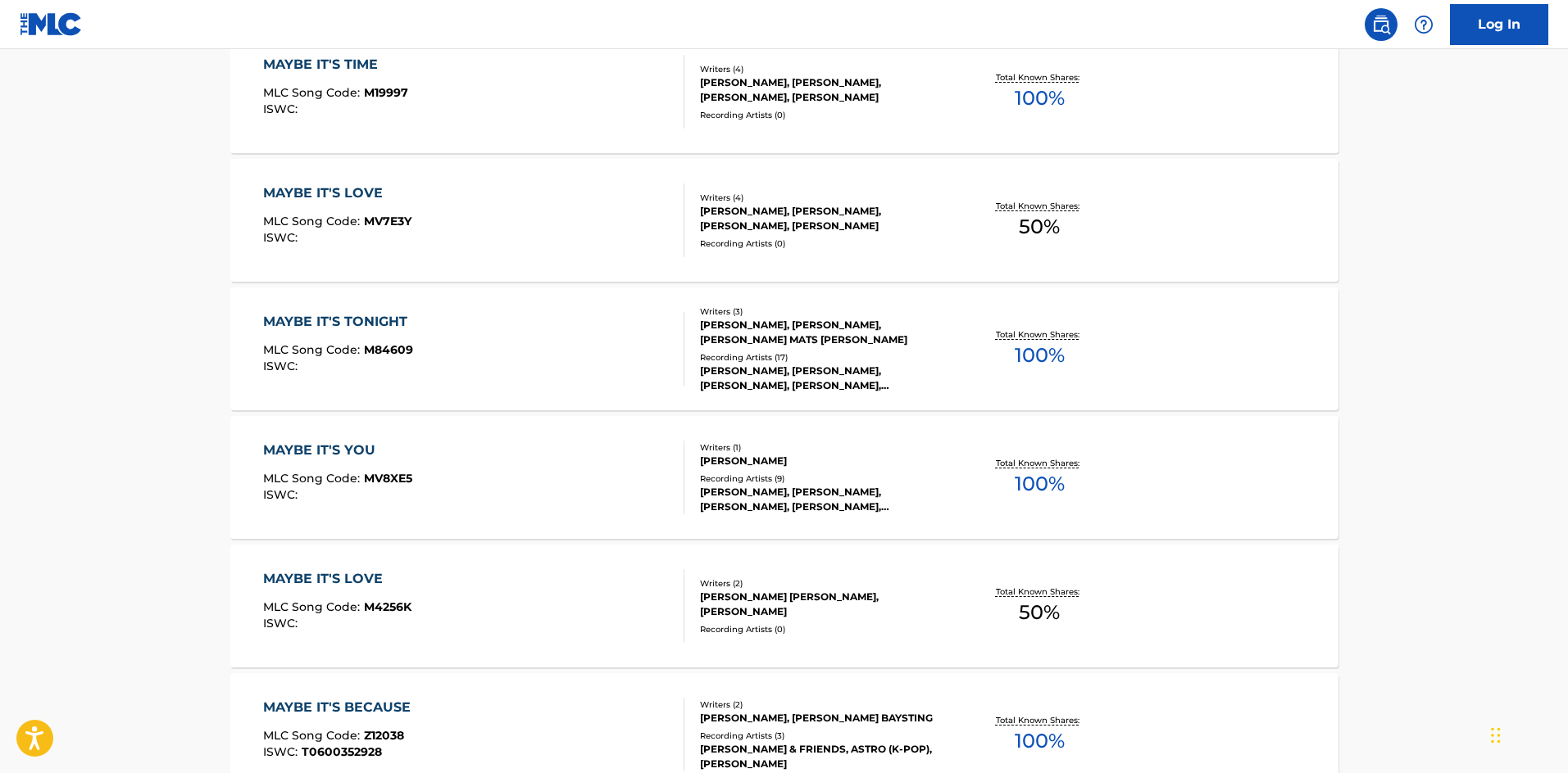
scroll to position [12860, 0]
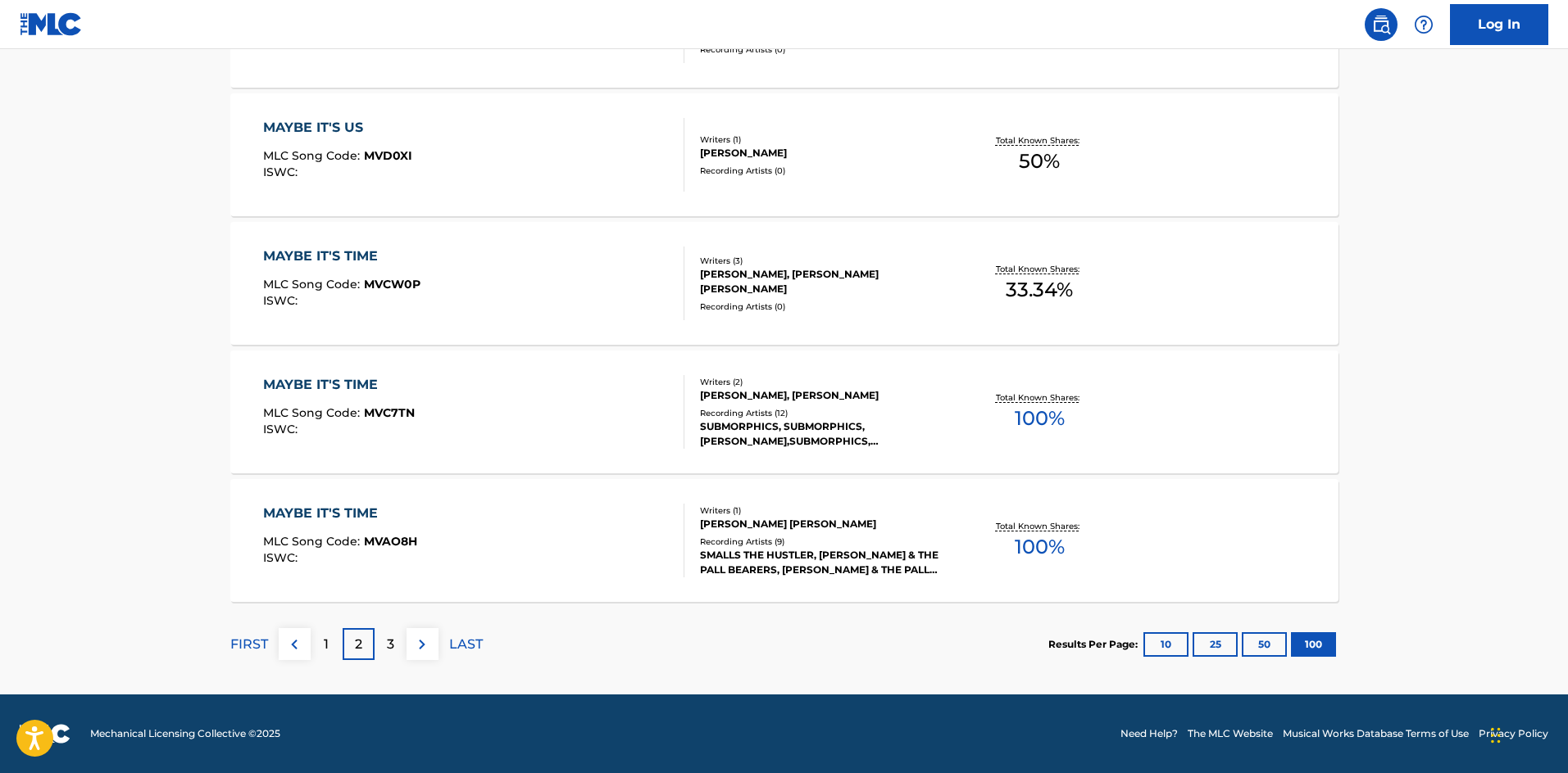
click at [382, 651] on div "3" at bounding box center [390, 644] width 32 height 32
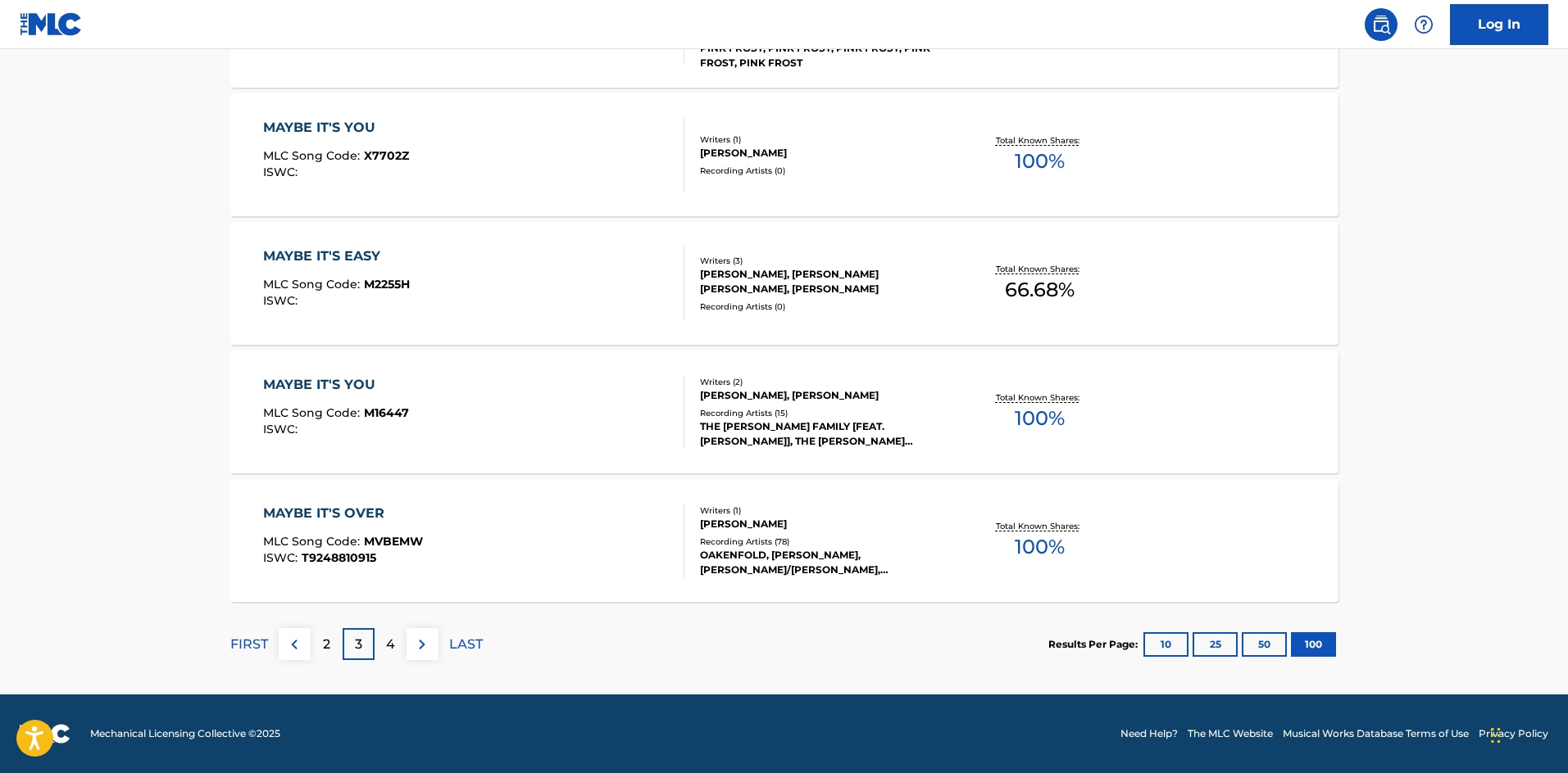
click at [394, 638] on p "4" at bounding box center [390, 644] width 9 height 20
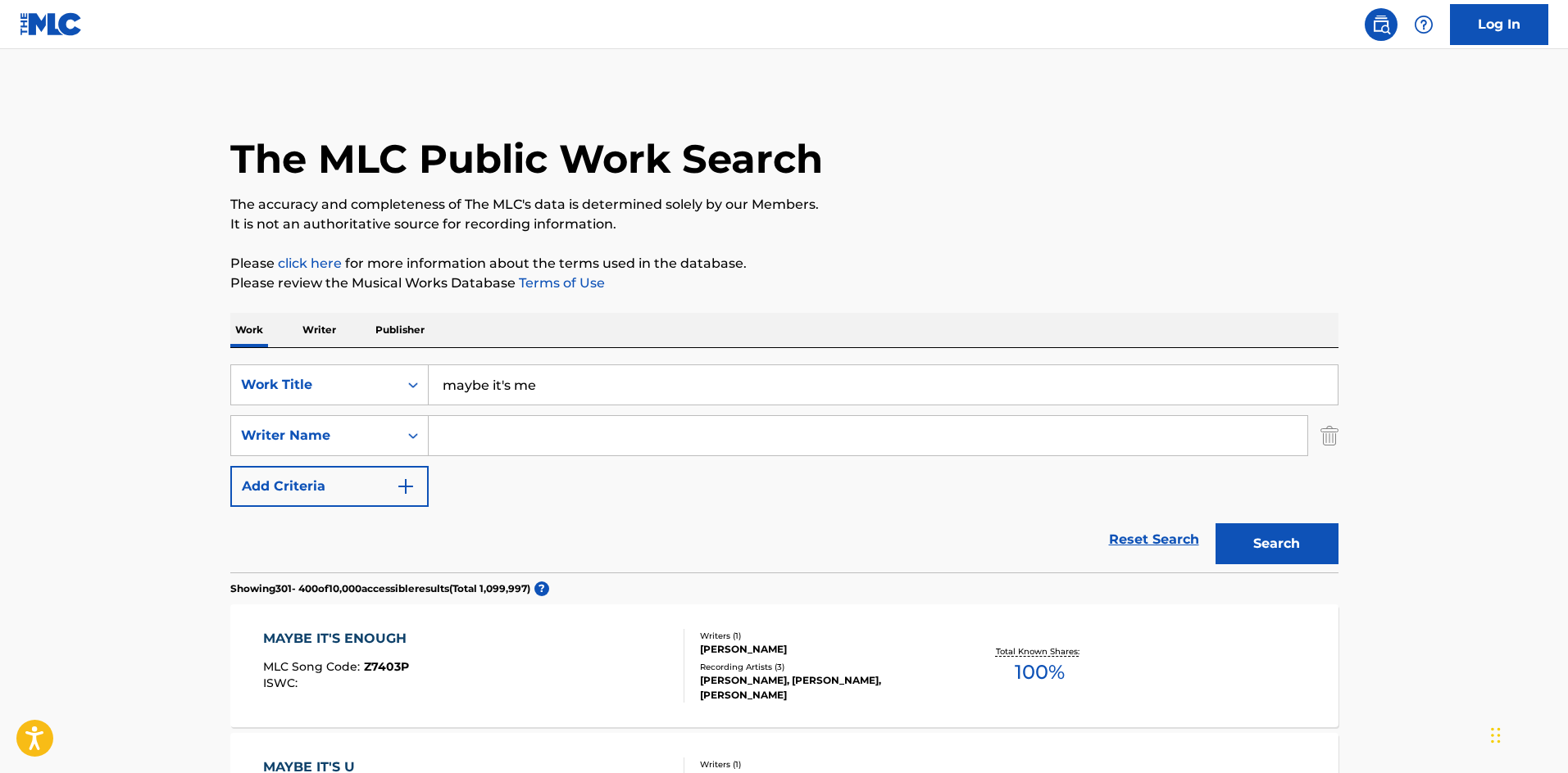
click at [519, 419] on input "Search Form" at bounding box center [868, 436] width 879 height 39
click at [1277, 544] on button "Search" at bounding box center [1277, 544] width 123 height 41
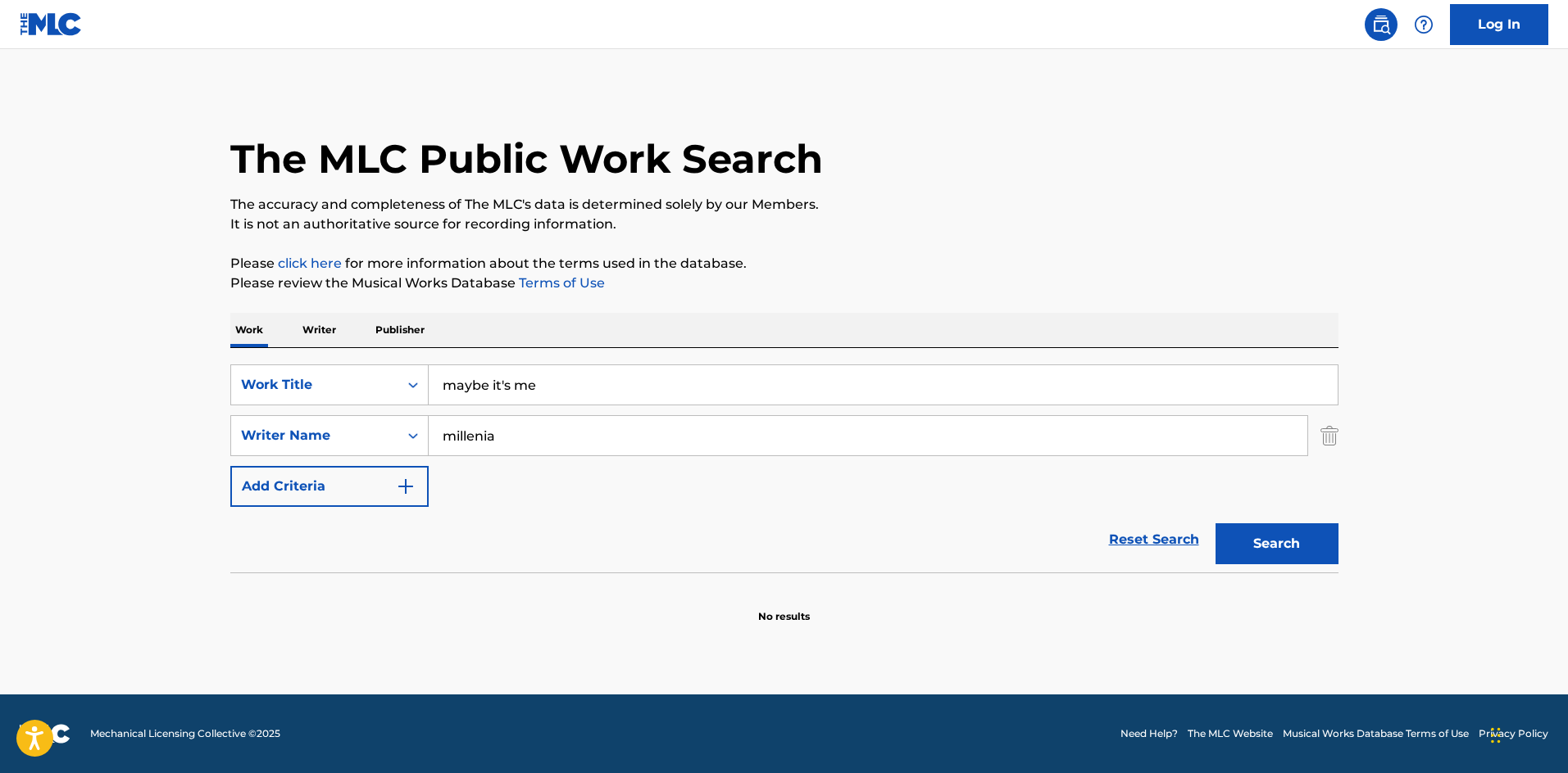
click at [484, 438] on input "millenia" at bounding box center [868, 436] width 879 height 39
type input "nice try"
click at [1277, 544] on button "Search" at bounding box center [1277, 544] width 123 height 41
click at [475, 386] on input "maybe it's me" at bounding box center [883, 385] width 909 height 39
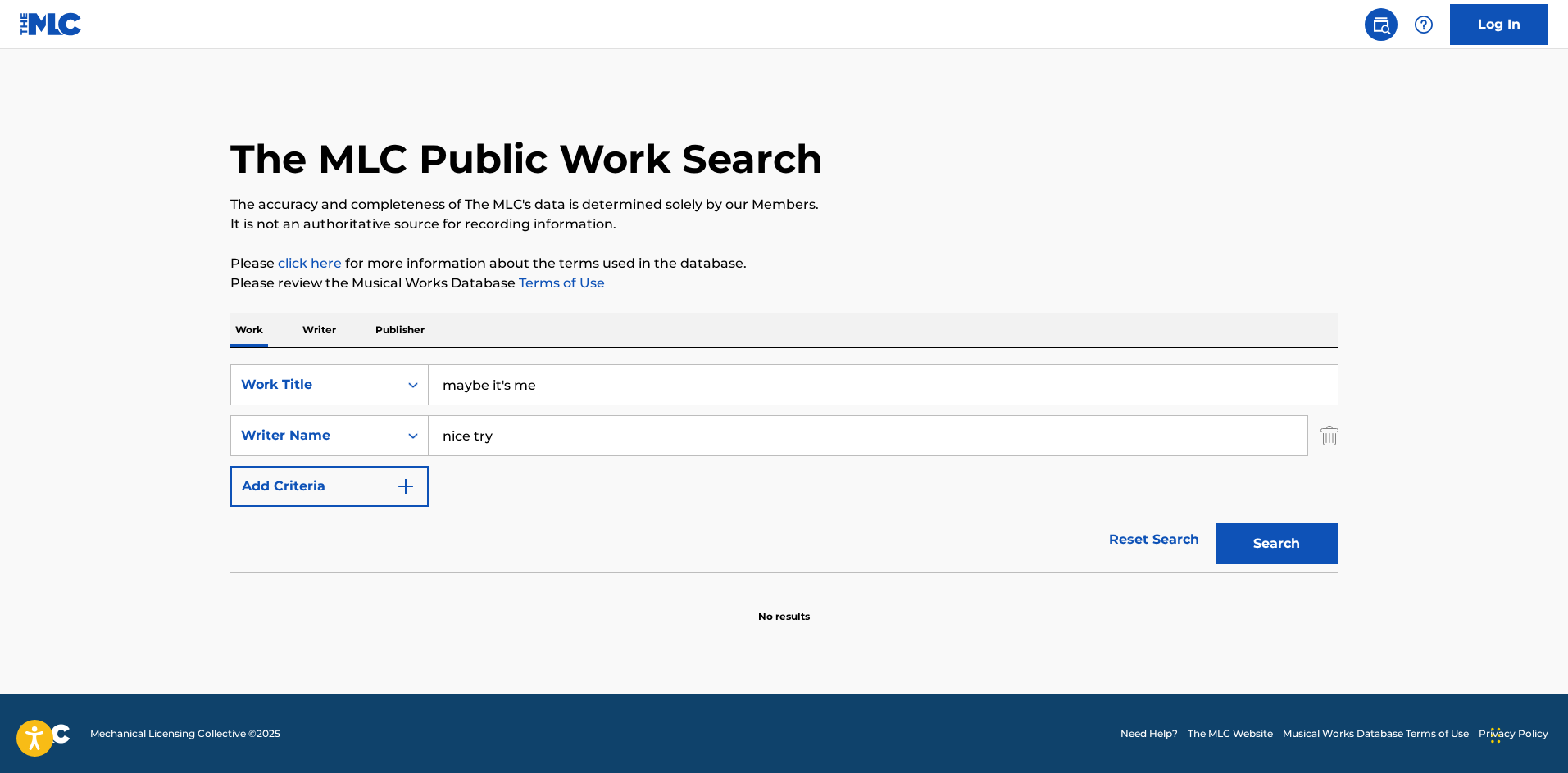
click at [475, 386] on input "maybe it's me" at bounding box center [883, 385] width 909 height 39
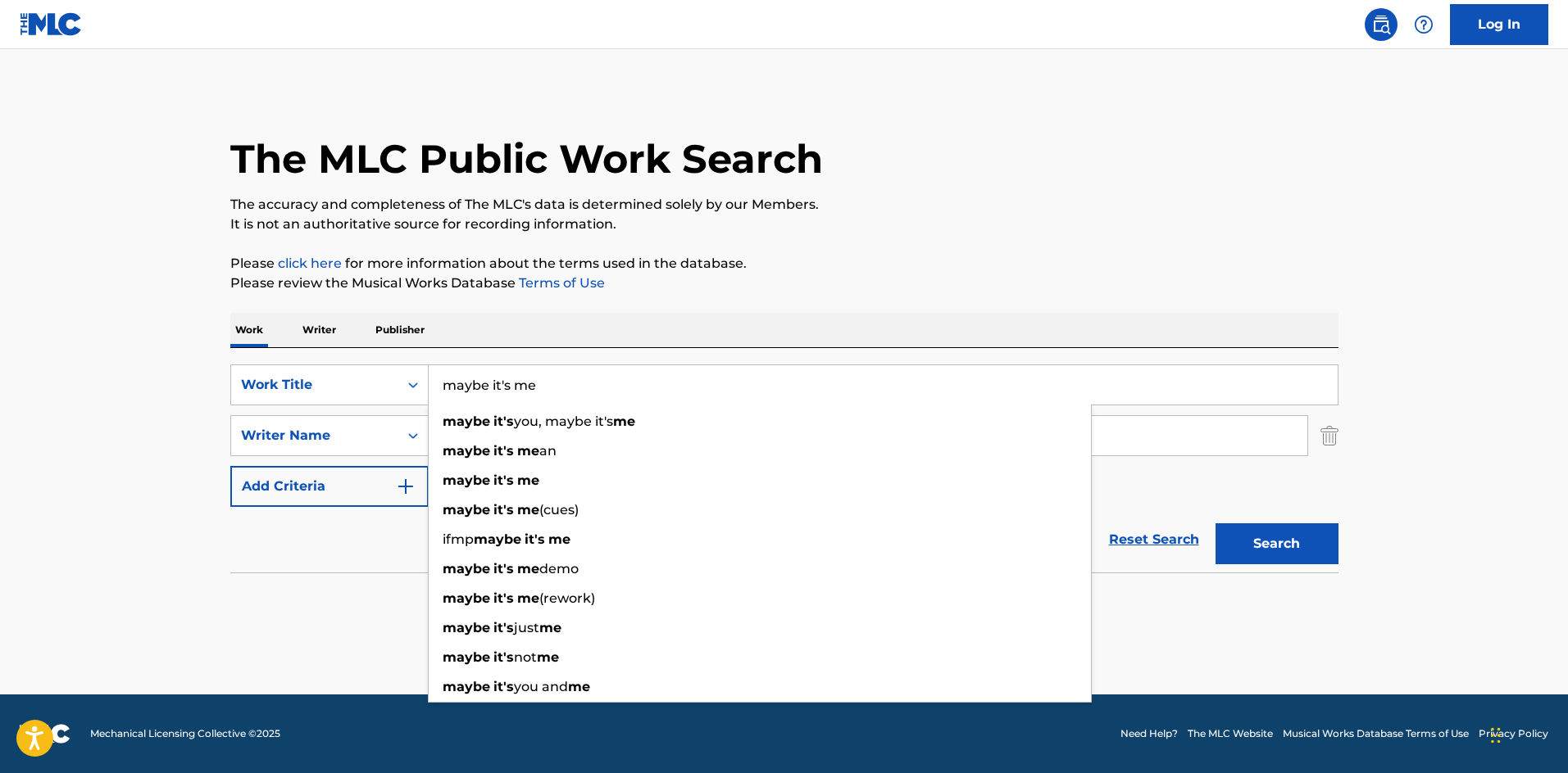
click at [475, 386] on input "maybe it's me" at bounding box center [883, 385] width 909 height 39
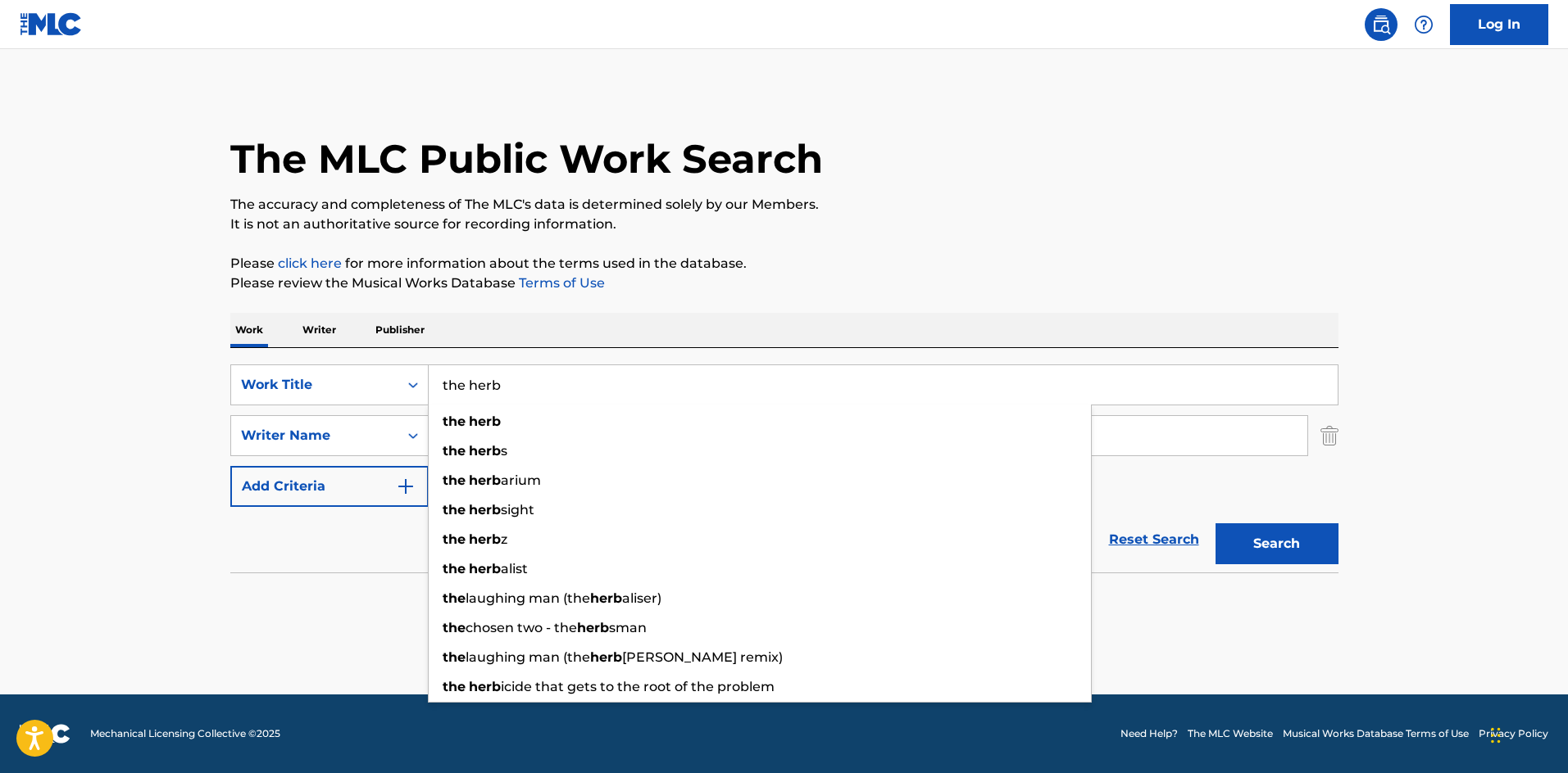
type input "the herb"
click at [1277, 544] on button "Search" at bounding box center [1277, 544] width 123 height 41
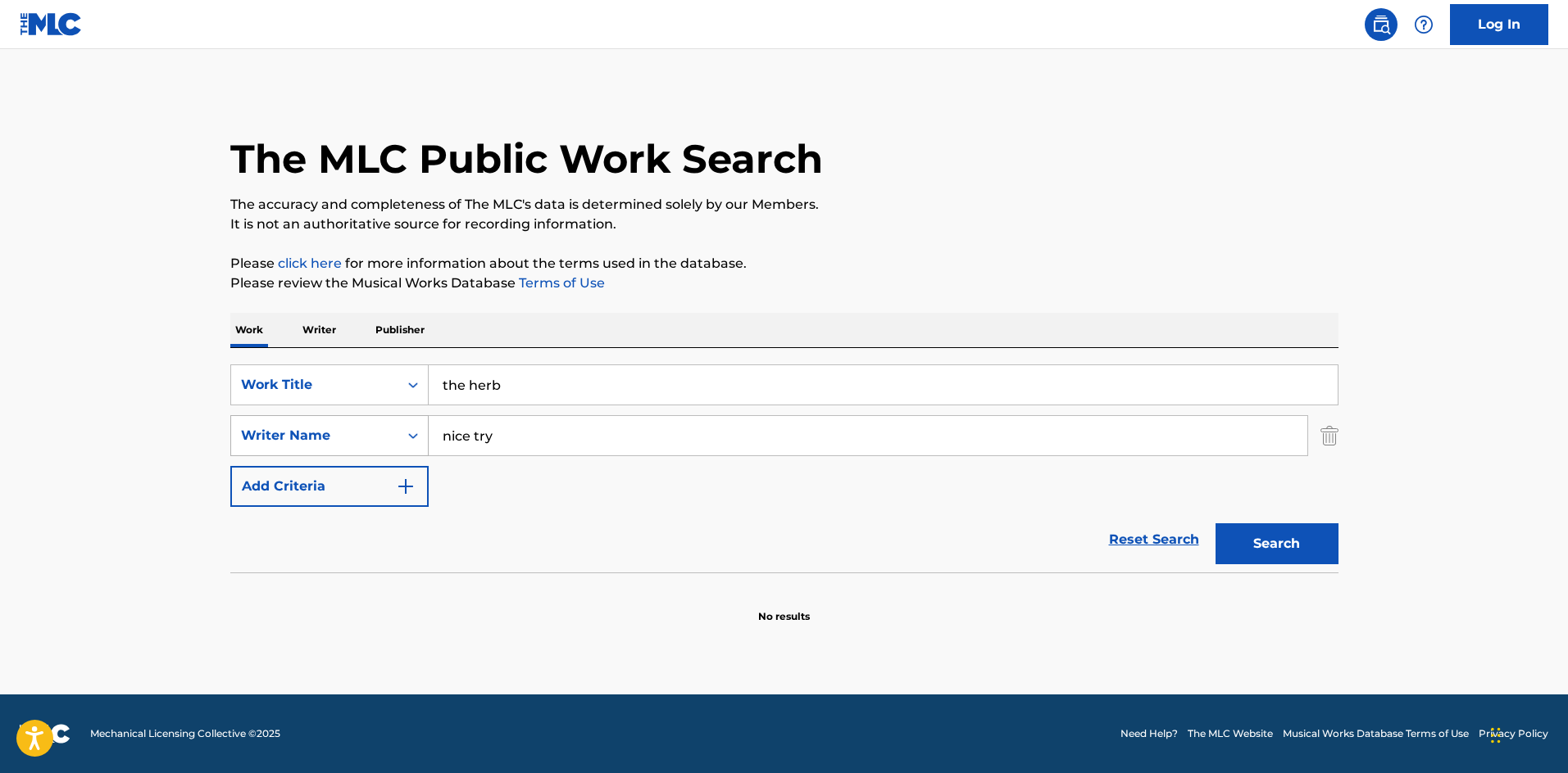
click at [409, 440] on icon "Search Form" at bounding box center [412, 435] width 16 height 16
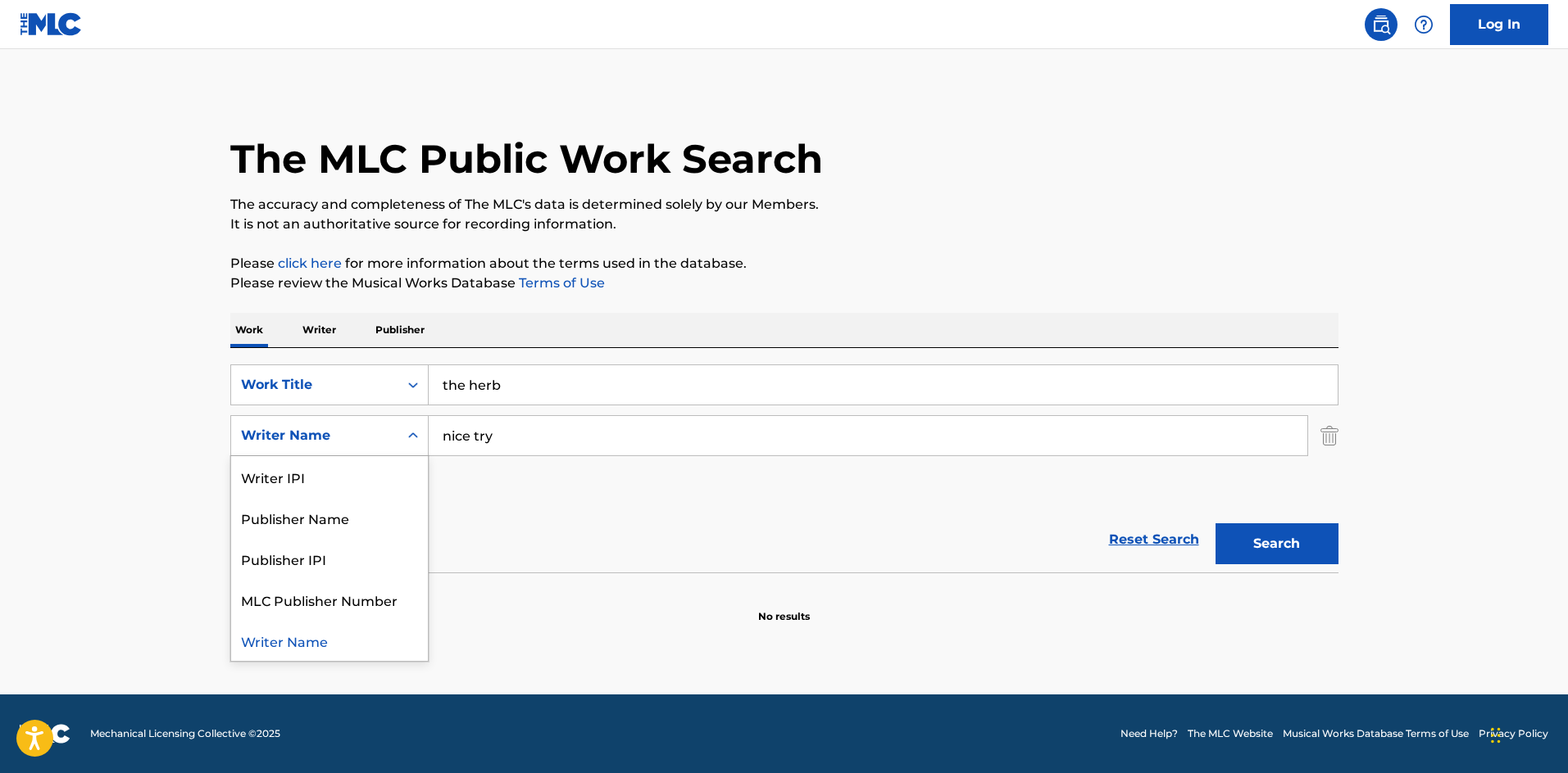
click at [476, 438] on input "nice try" at bounding box center [868, 436] width 879 height 39
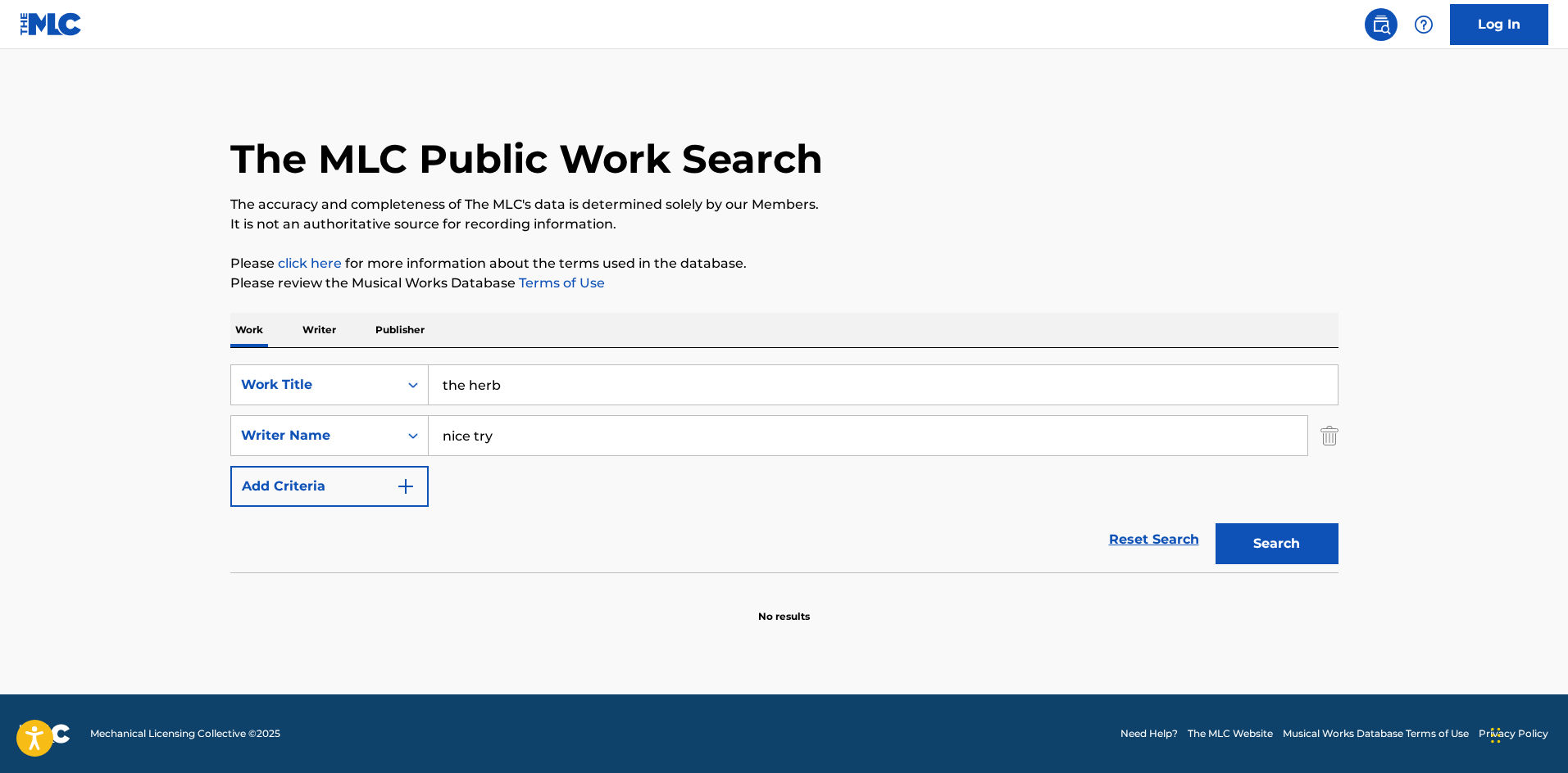
click at [476, 438] on input "nice try" at bounding box center [868, 436] width 879 height 39
click at [1277, 544] on button "Search" at bounding box center [1277, 544] width 123 height 41
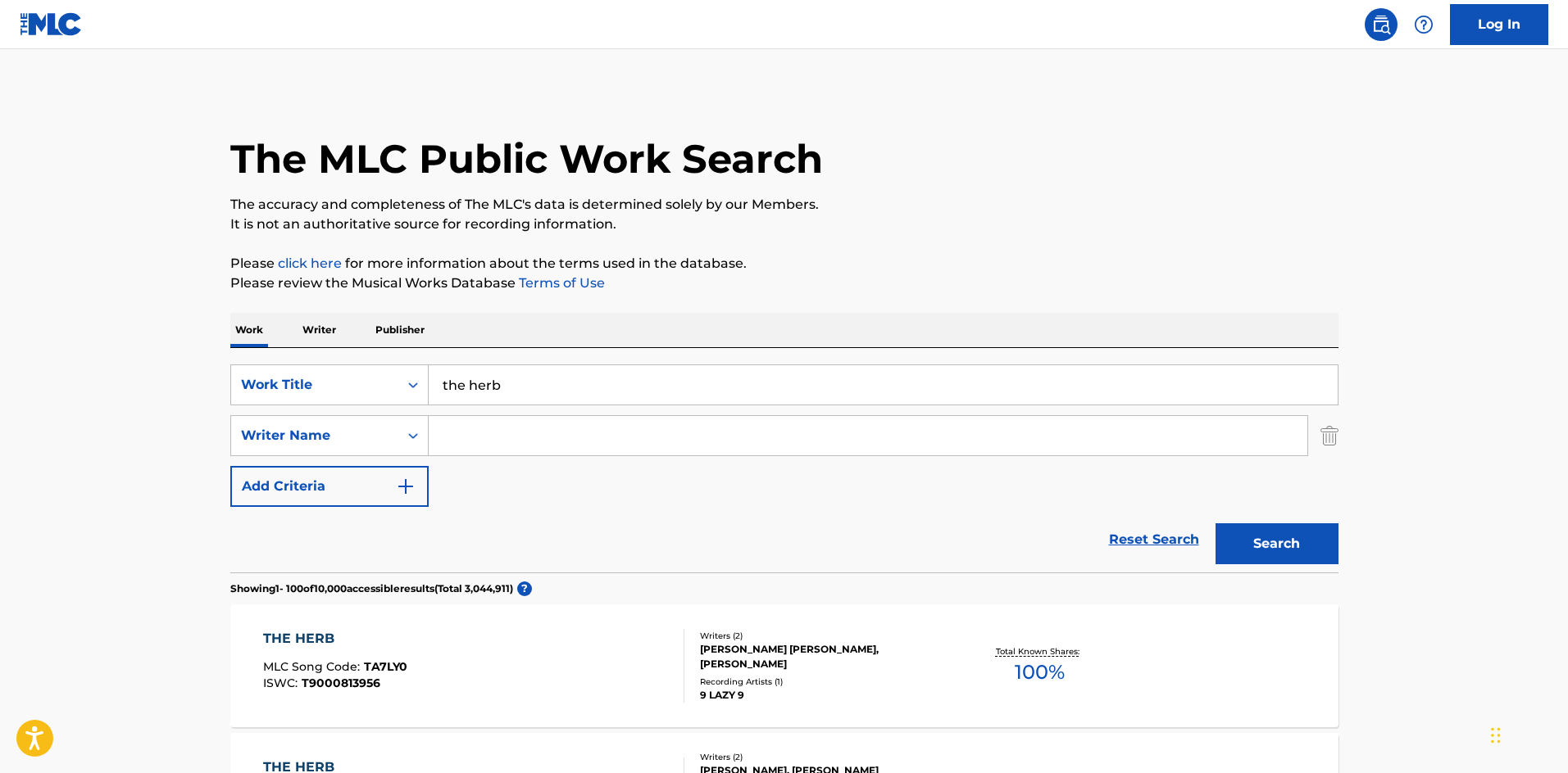
click at [333, 326] on p "Writer" at bounding box center [319, 330] width 44 height 34
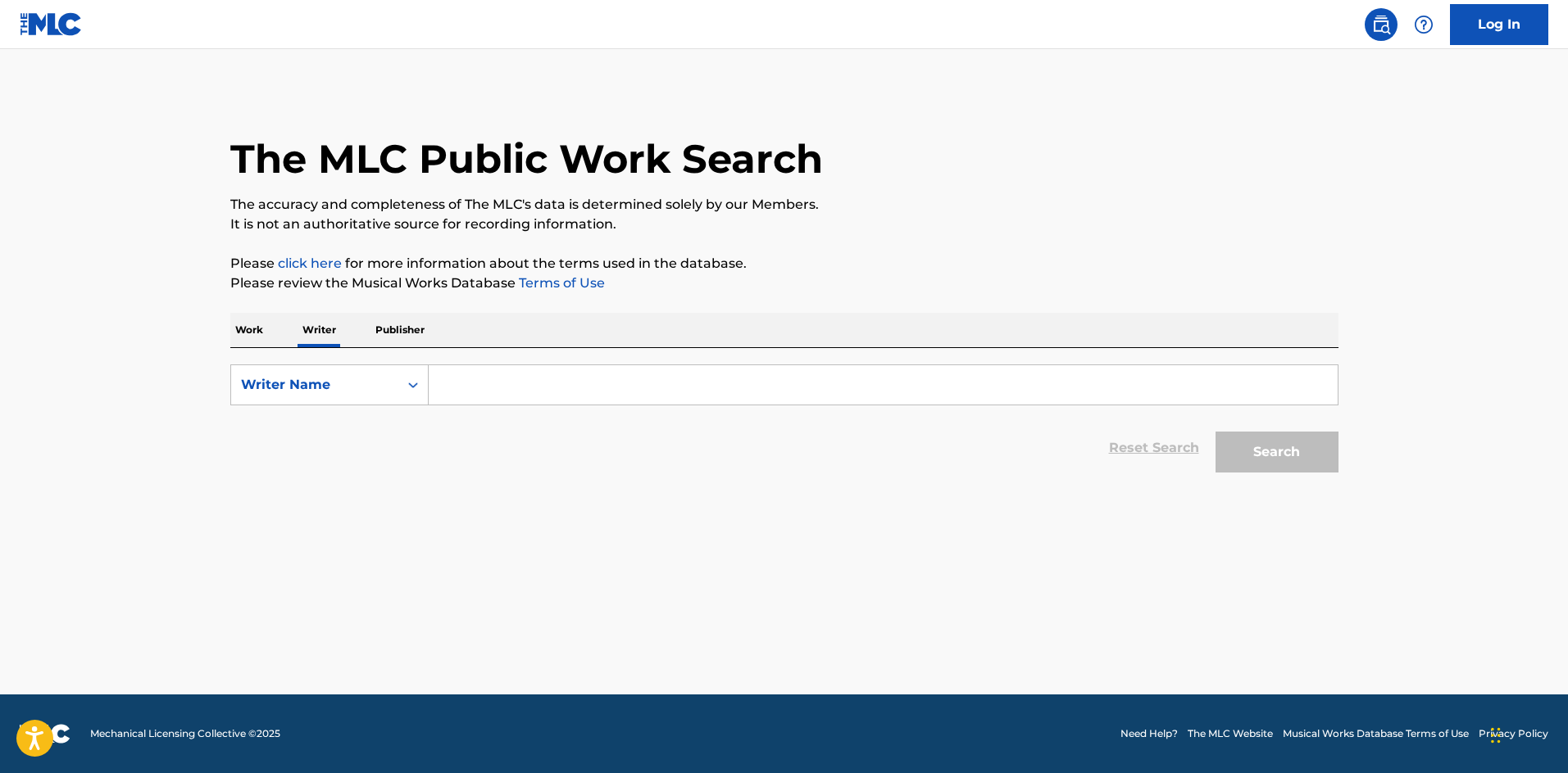
click at [589, 392] on input "Search Form" at bounding box center [883, 385] width 909 height 39
click at [1277, 452] on button "Search" at bounding box center [1277, 452] width 123 height 41
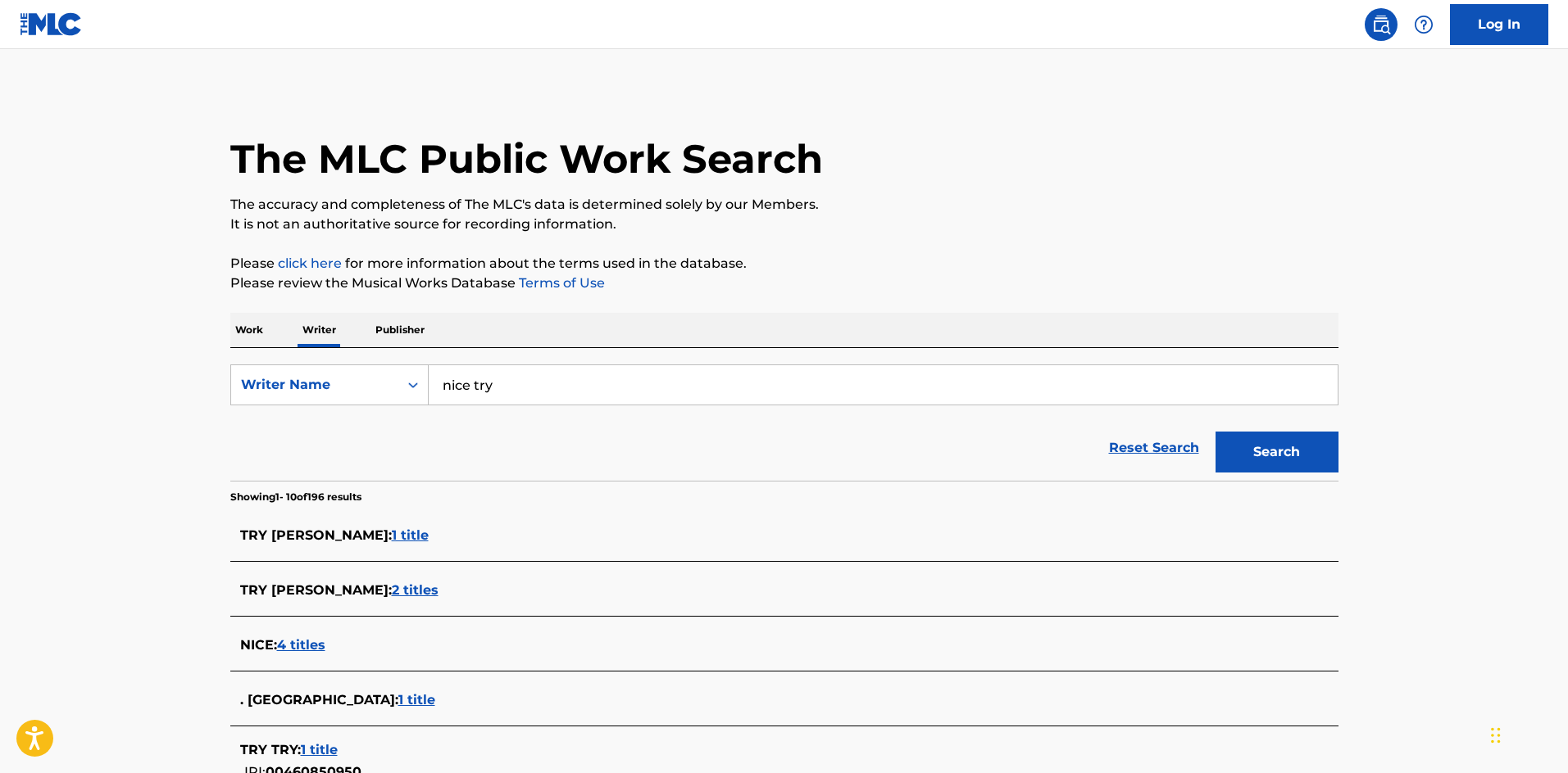
click at [475, 372] on input "nice try" at bounding box center [883, 385] width 909 height 39
click at [475, 373] on input "nice try" at bounding box center [883, 385] width 909 height 39
type input "millenia"
click at [1277, 452] on button "Search" at bounding box center [1277, 452] width 123 height 41
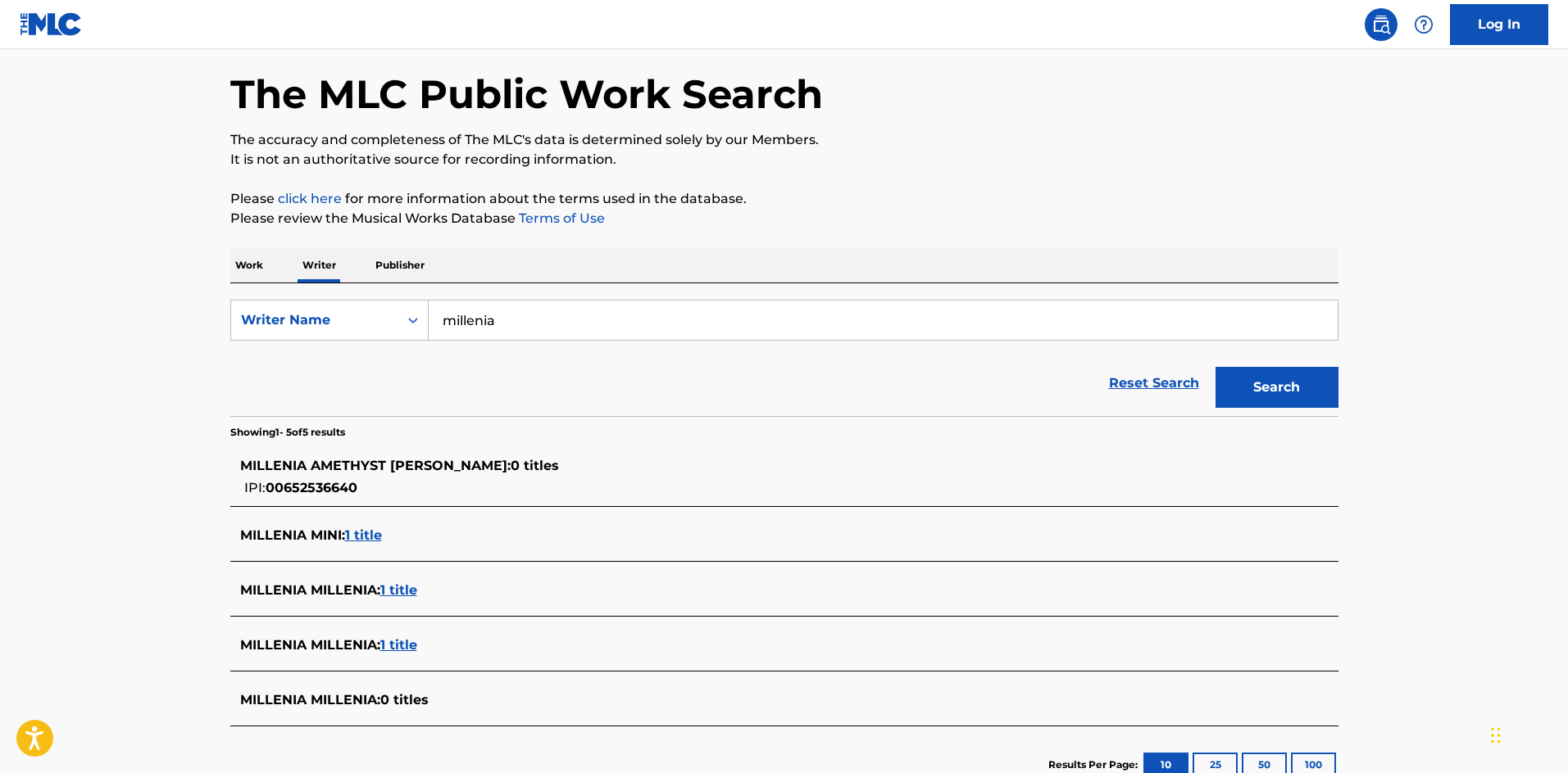
scroll to position [81, 0]
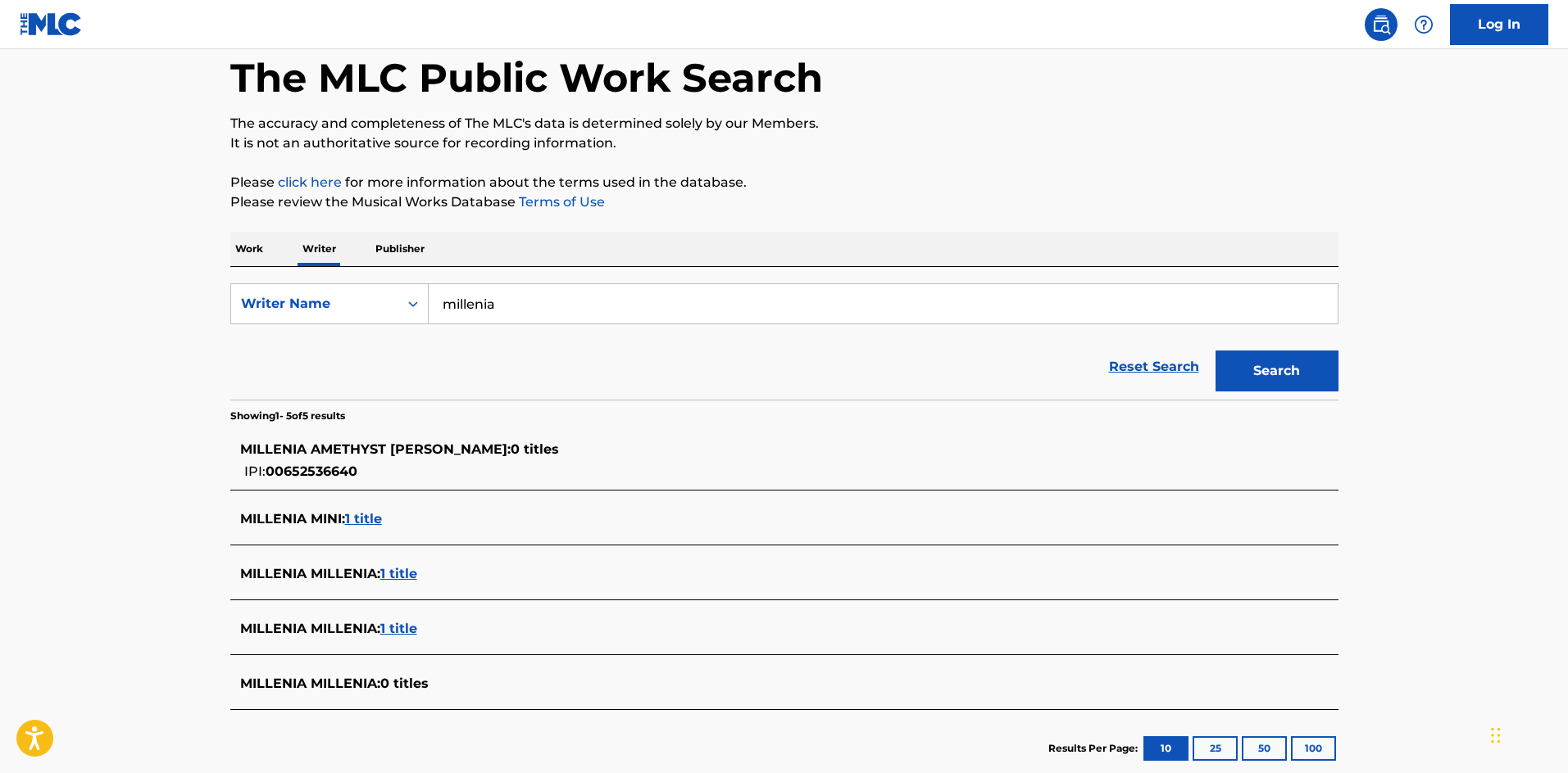
click at [400, 568] on span "1 title" at bounding box center [399, 574] width 37 height 15
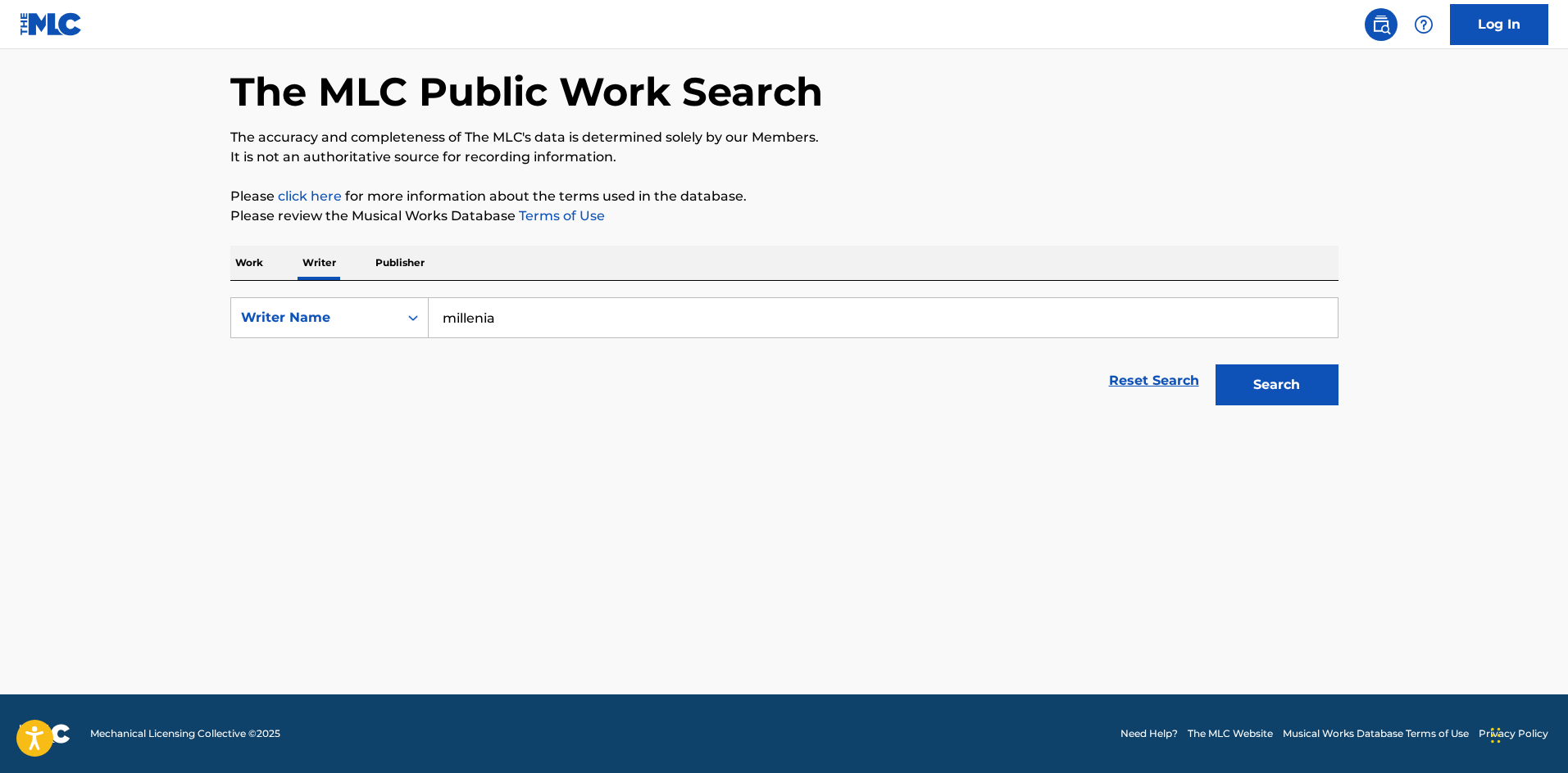
scroll to position [67, 0]
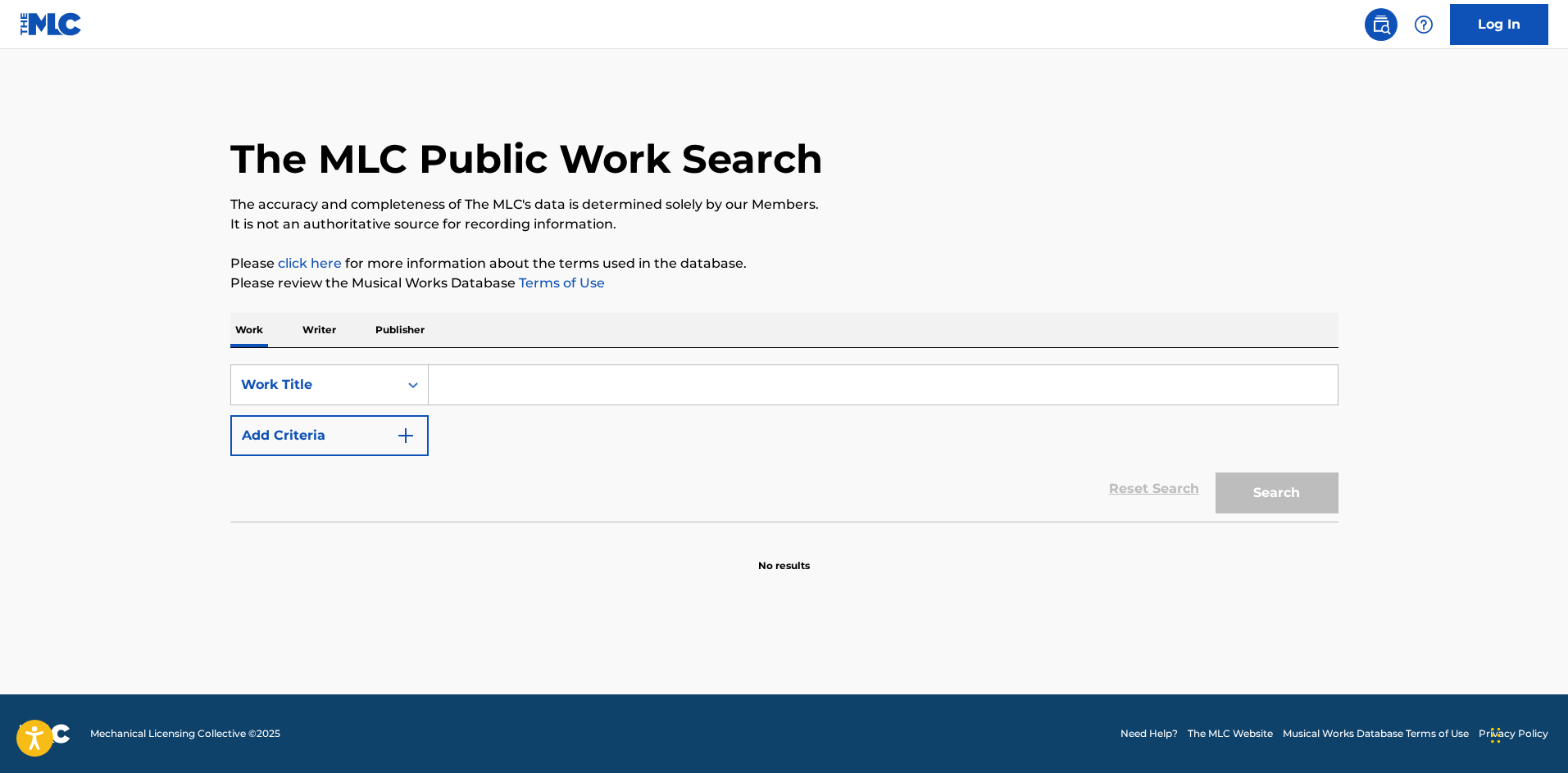
click at [1134, 86] on main "The MLC Public Work Search The accuracy and completeness of The MLC's data is d…" at bounding box center [784, 371] width 1568 height 645
